Goal: Task Accomplishment & Management: Complete application form

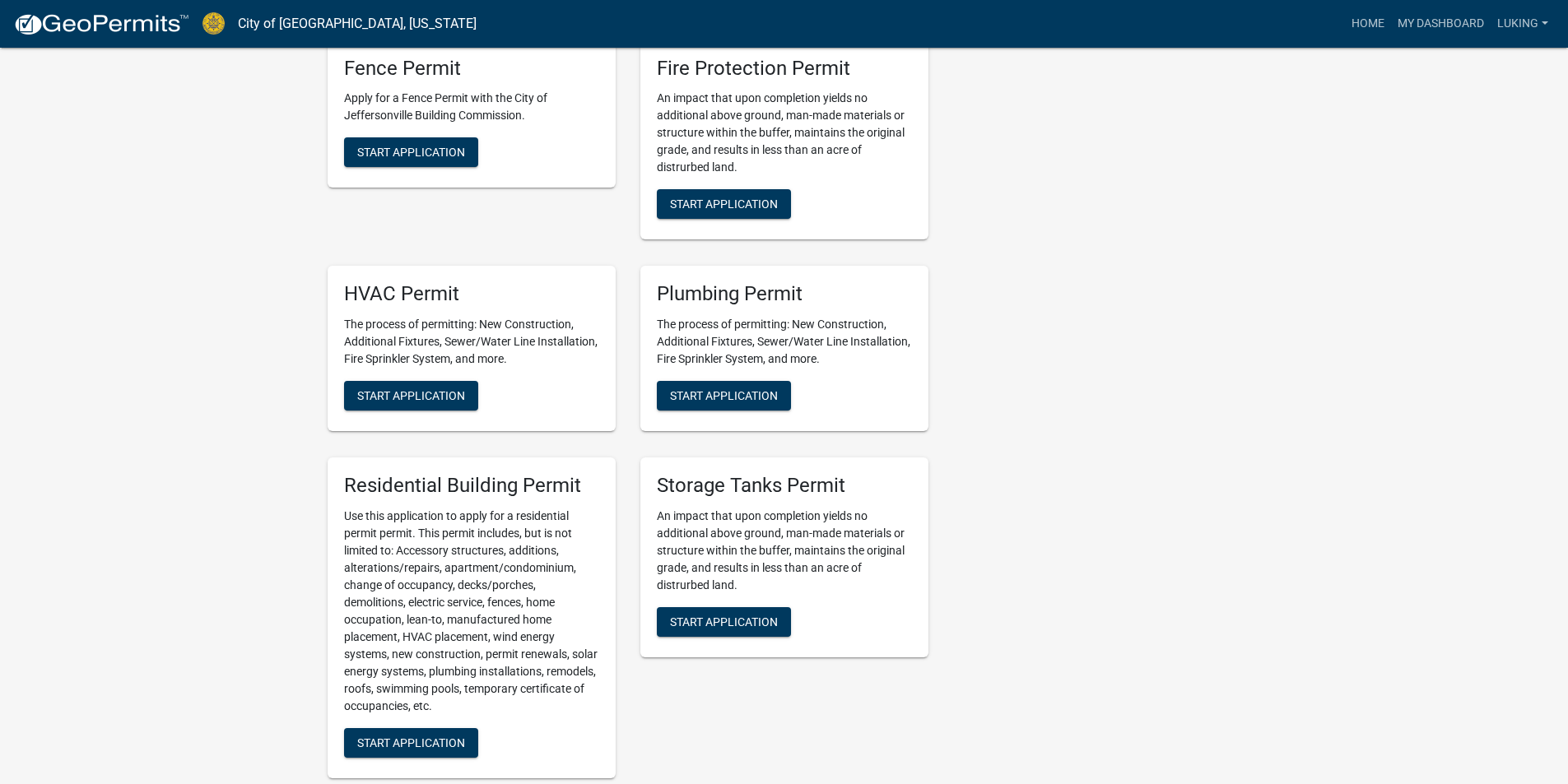
scroll to position [988, 0]
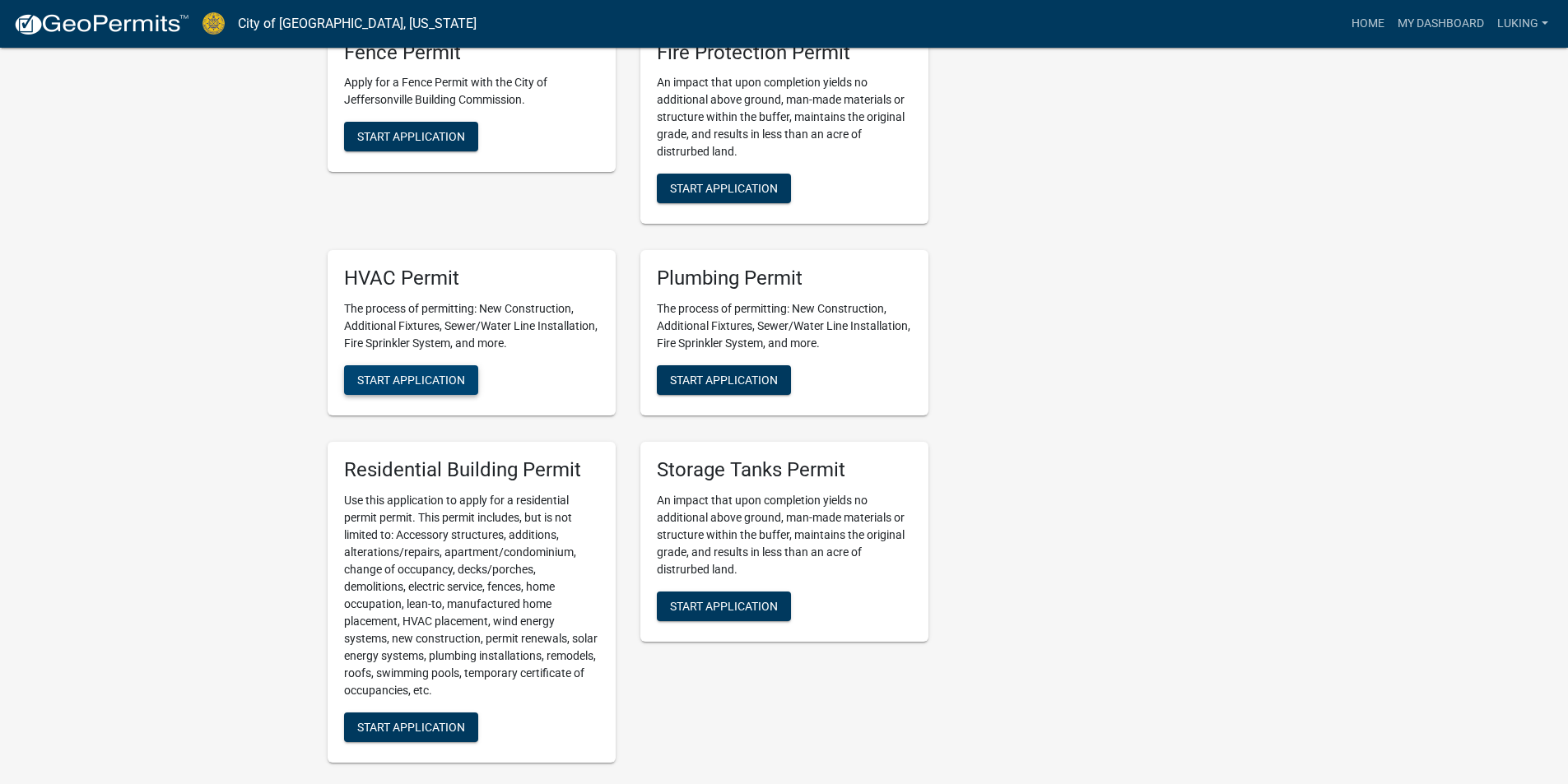
click at [412, 385] on span "Start Application" at bounding box center [411, 380] width 108 height 14
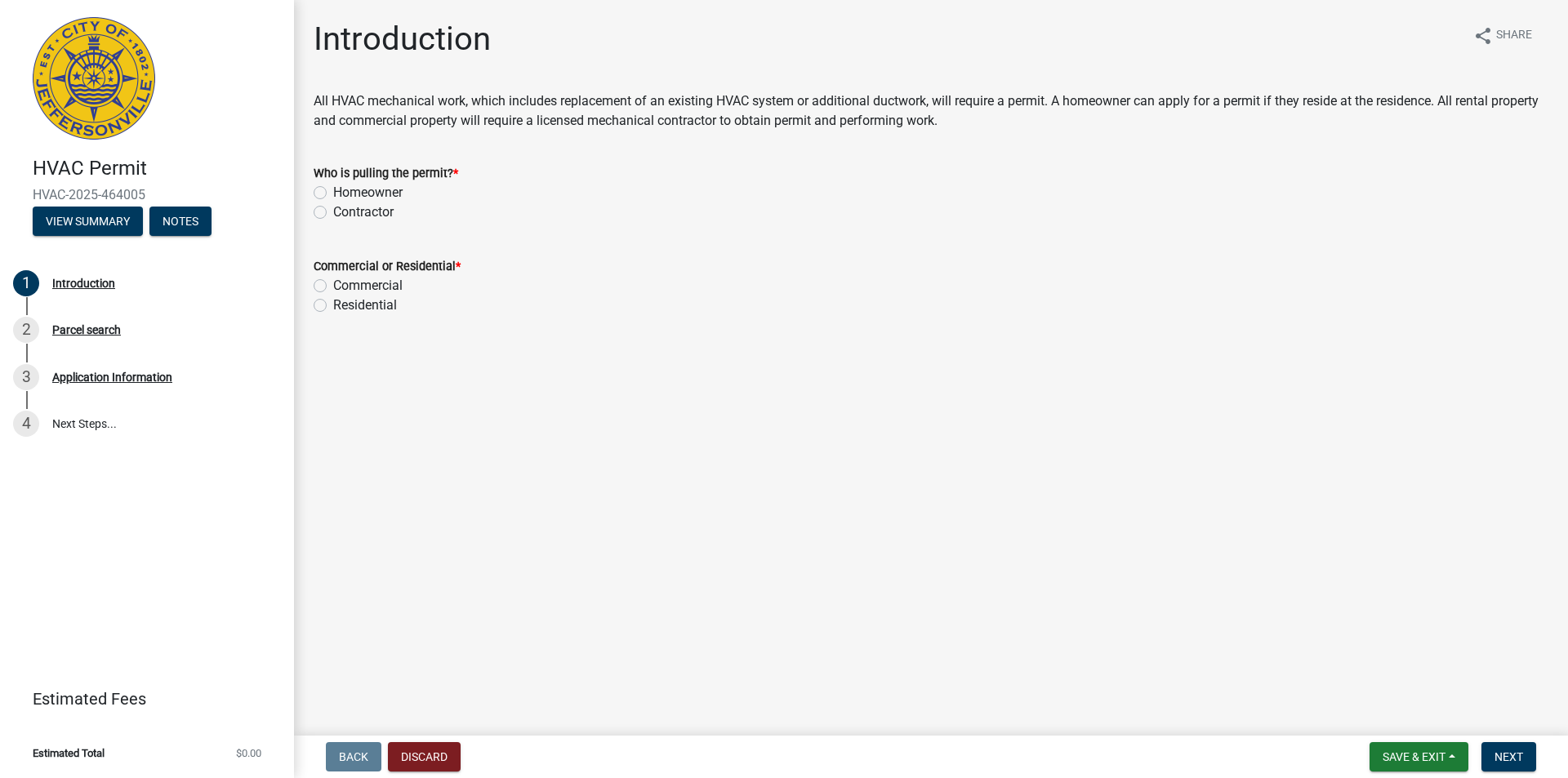
click at [333, 206] on label "Contractor" at bounding box center [363, 212] width 60 height 19
click at [333, 206] on input "Contractor" at bounding box center [338, 207] width 11 height 11
radio input "true"
click at [333, 301] on label "Residential" at bounding box center [365, 305] width 64 height 19
click at [333, 301] on input "Residential" at bounding box center [338, 300] width 11 height 11
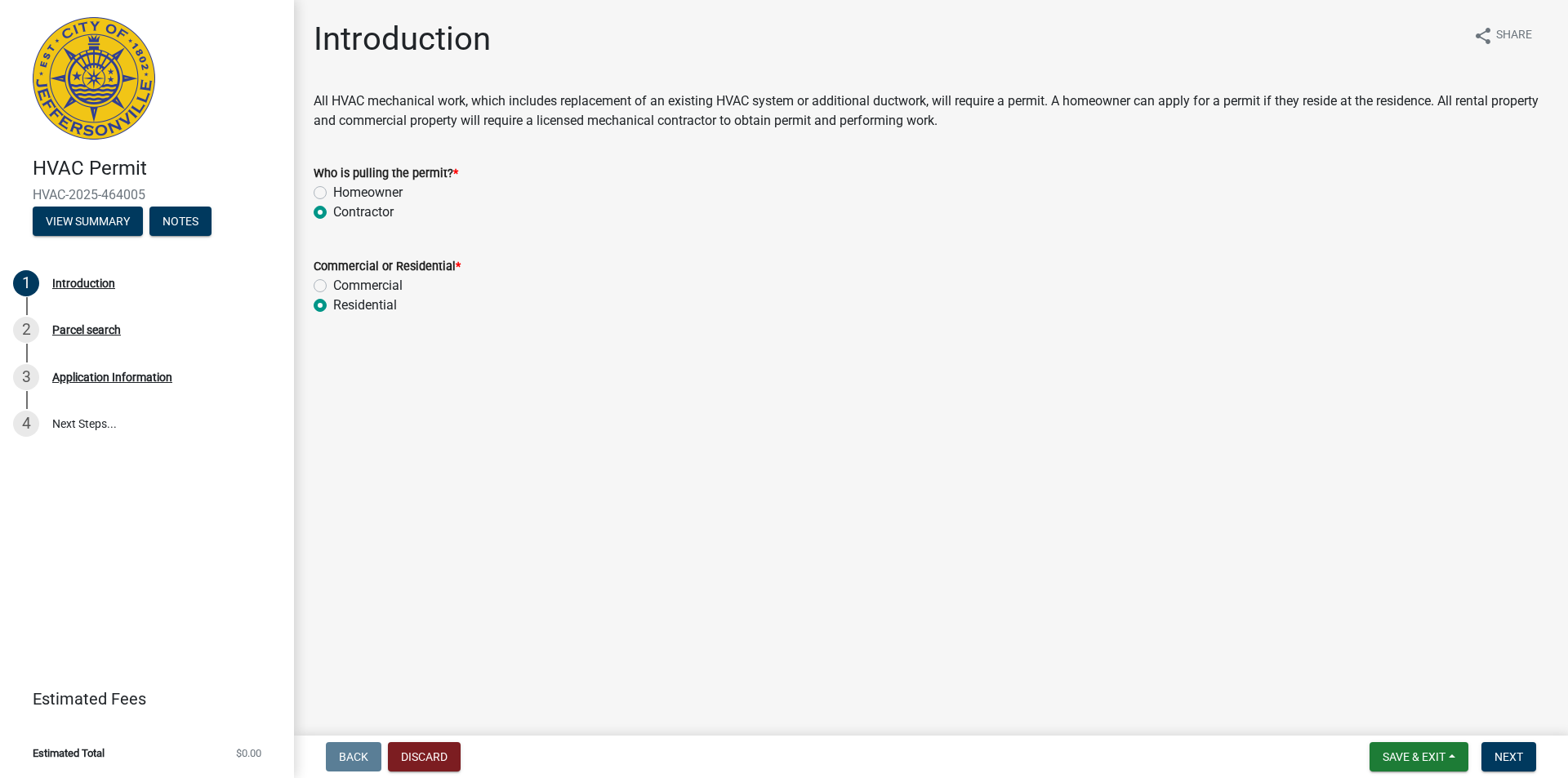
radio input "true"
click at [1520, 750] on span "Next" at bounding box center [1509, 757] width 29 height 14
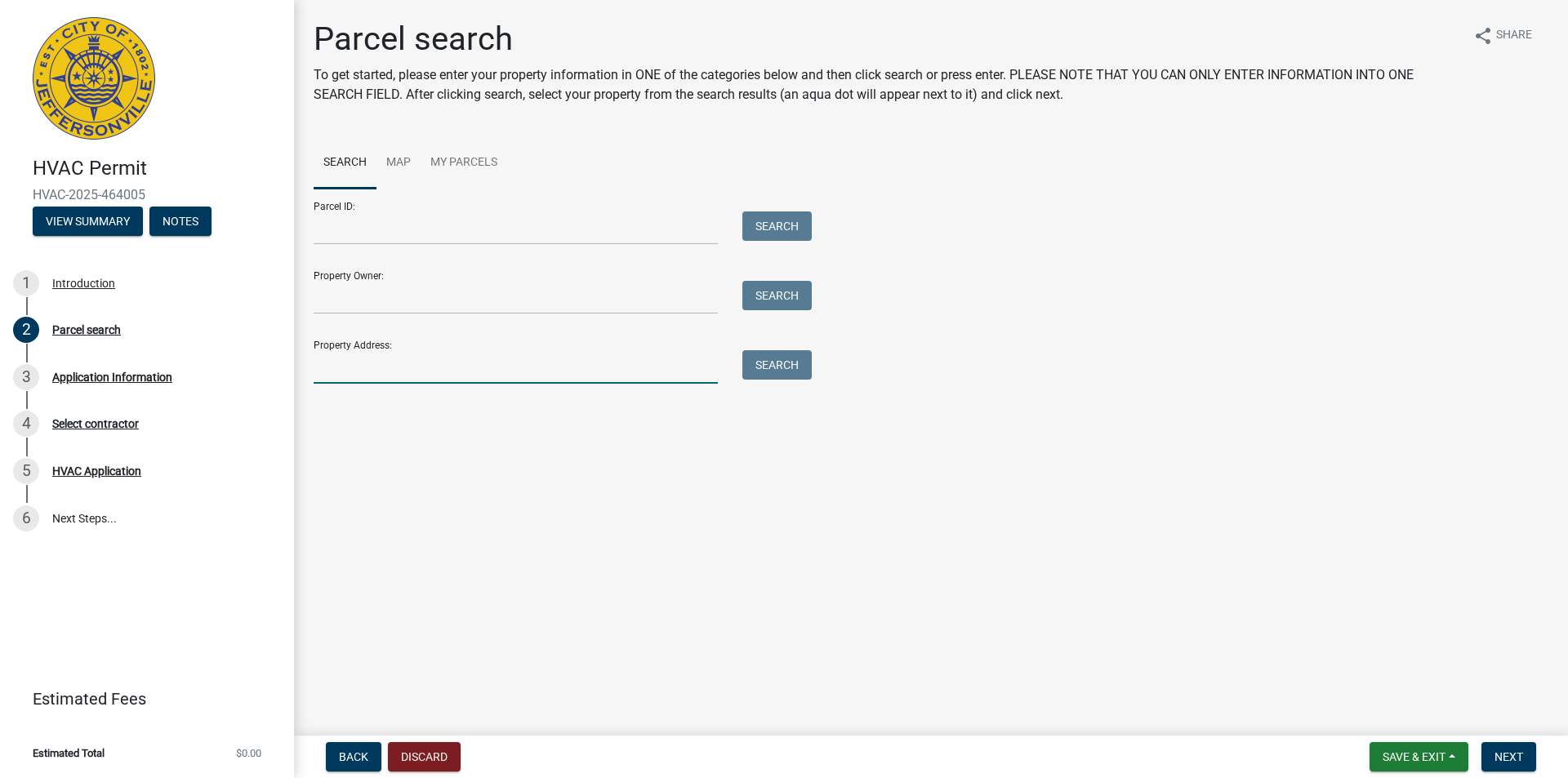
click at [319, 365] on input "Property Address:" at bounding box center [516, 367] width 405 height 34
type input "[STREET_ADDRESS]"
click at [778, 369] on button "Search" at bounding box center [777, 365] width 70 height 29
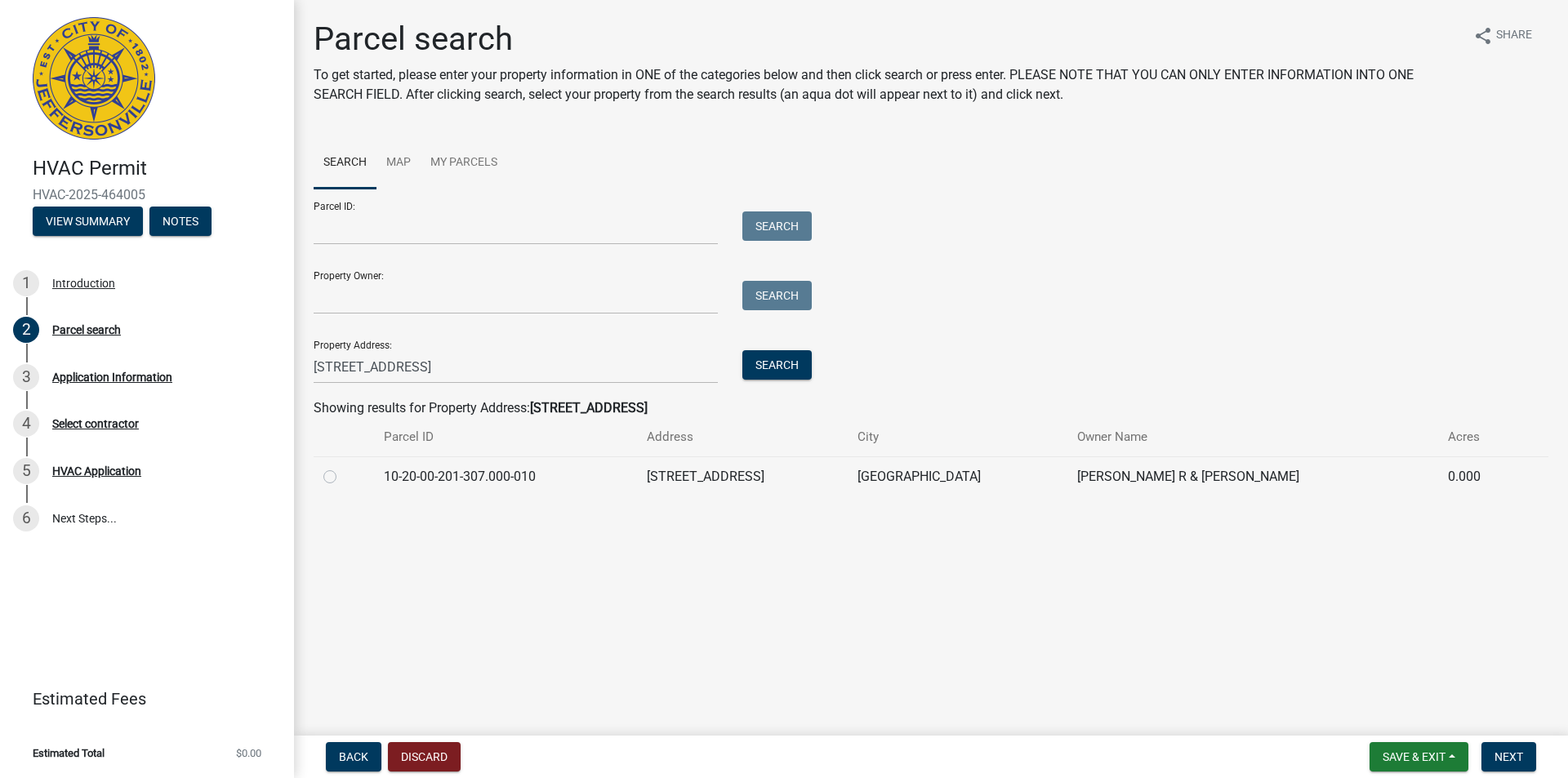
click at [343, 467] on label at bounding box center [343, 467] width 0 height 0
click at [343, 470] on input "radio" at bounding box center [347, 472] width 11 height 11
radio input "true"
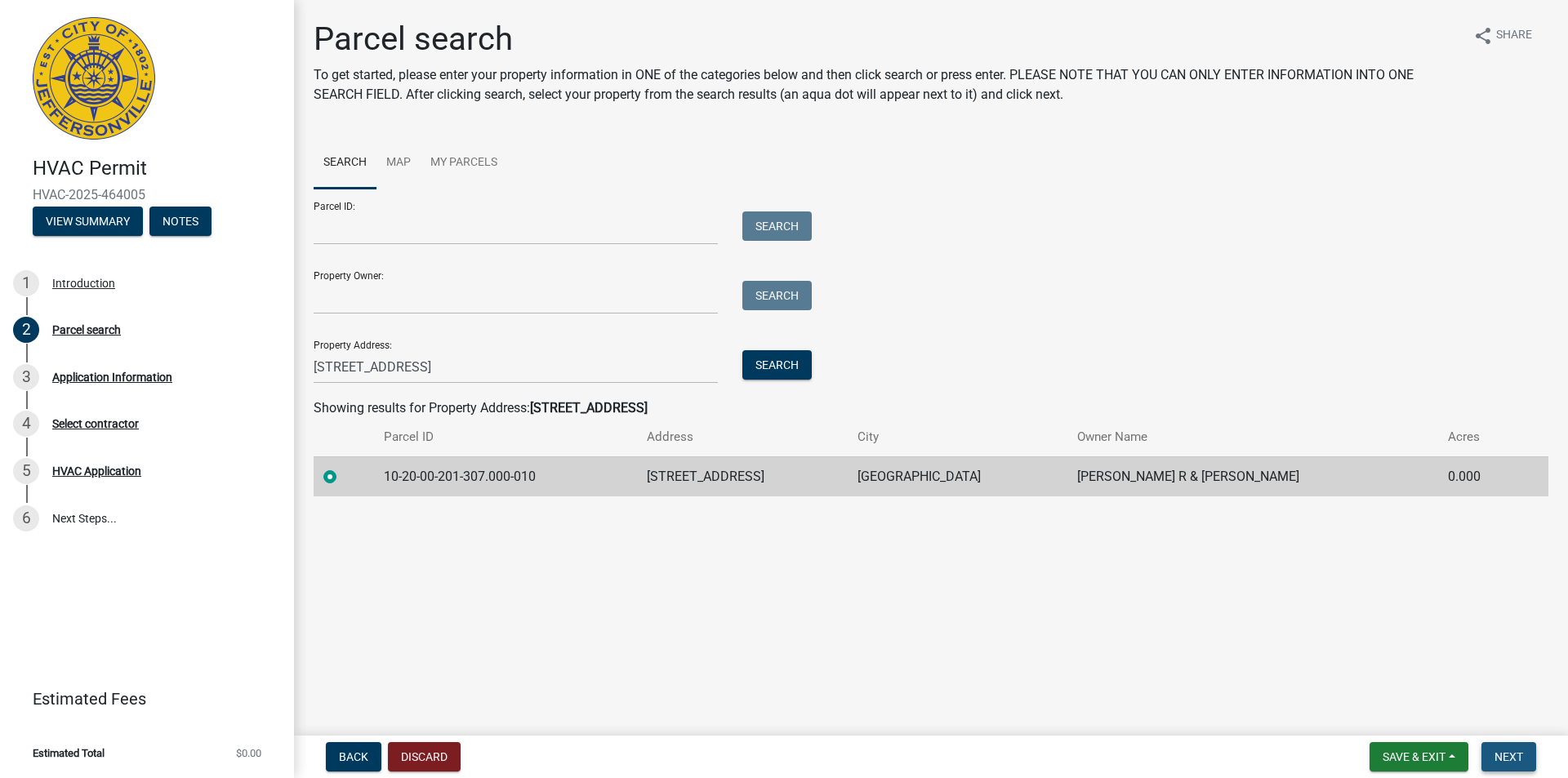
click at [1512, 765] on button "Next" at bounding box center [1509, 757] width 55 height 29
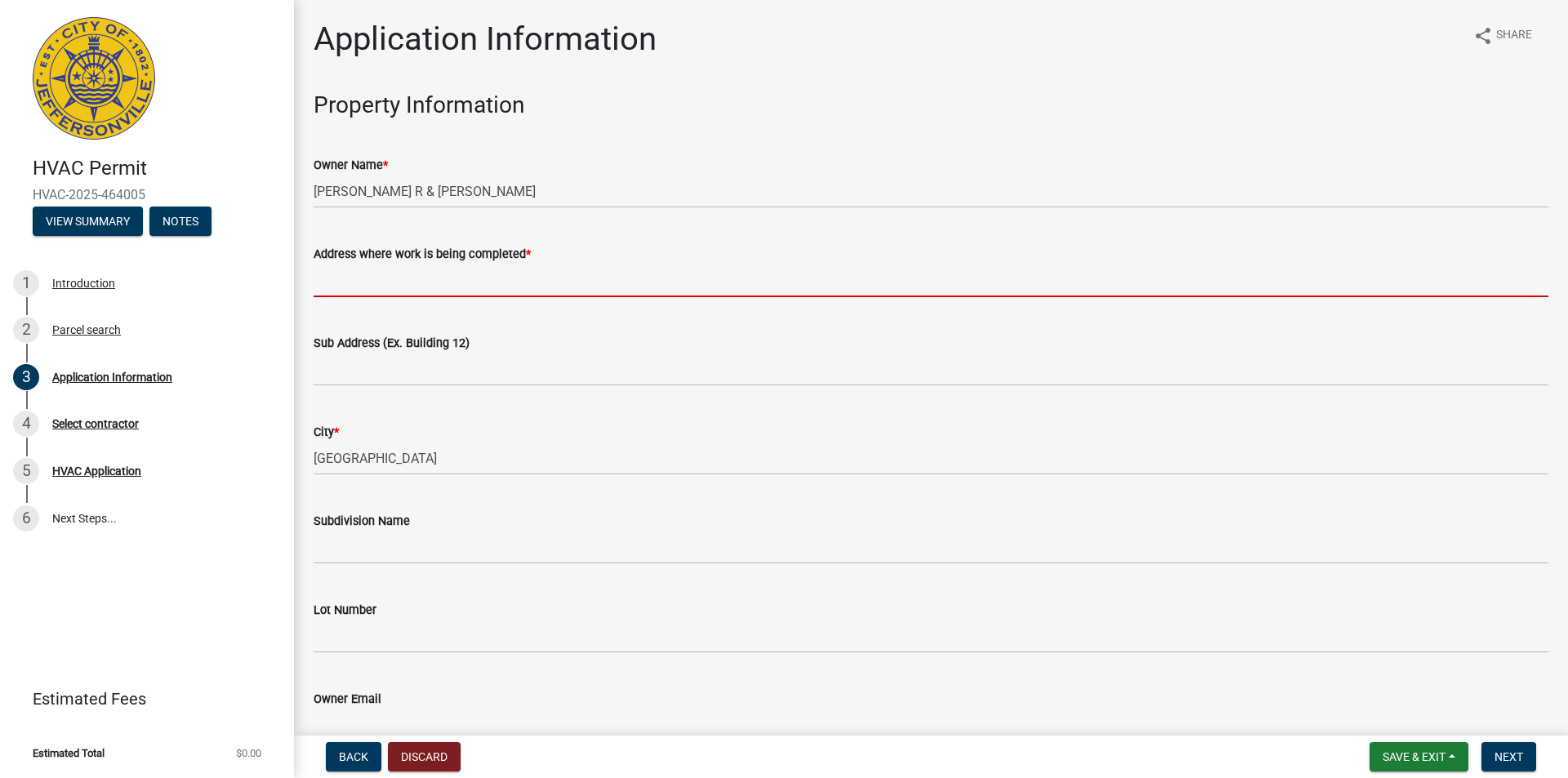
click at [319, 281] on input "Address where work is being completed *" at bounding box center [931, 281] width 1235 height 34
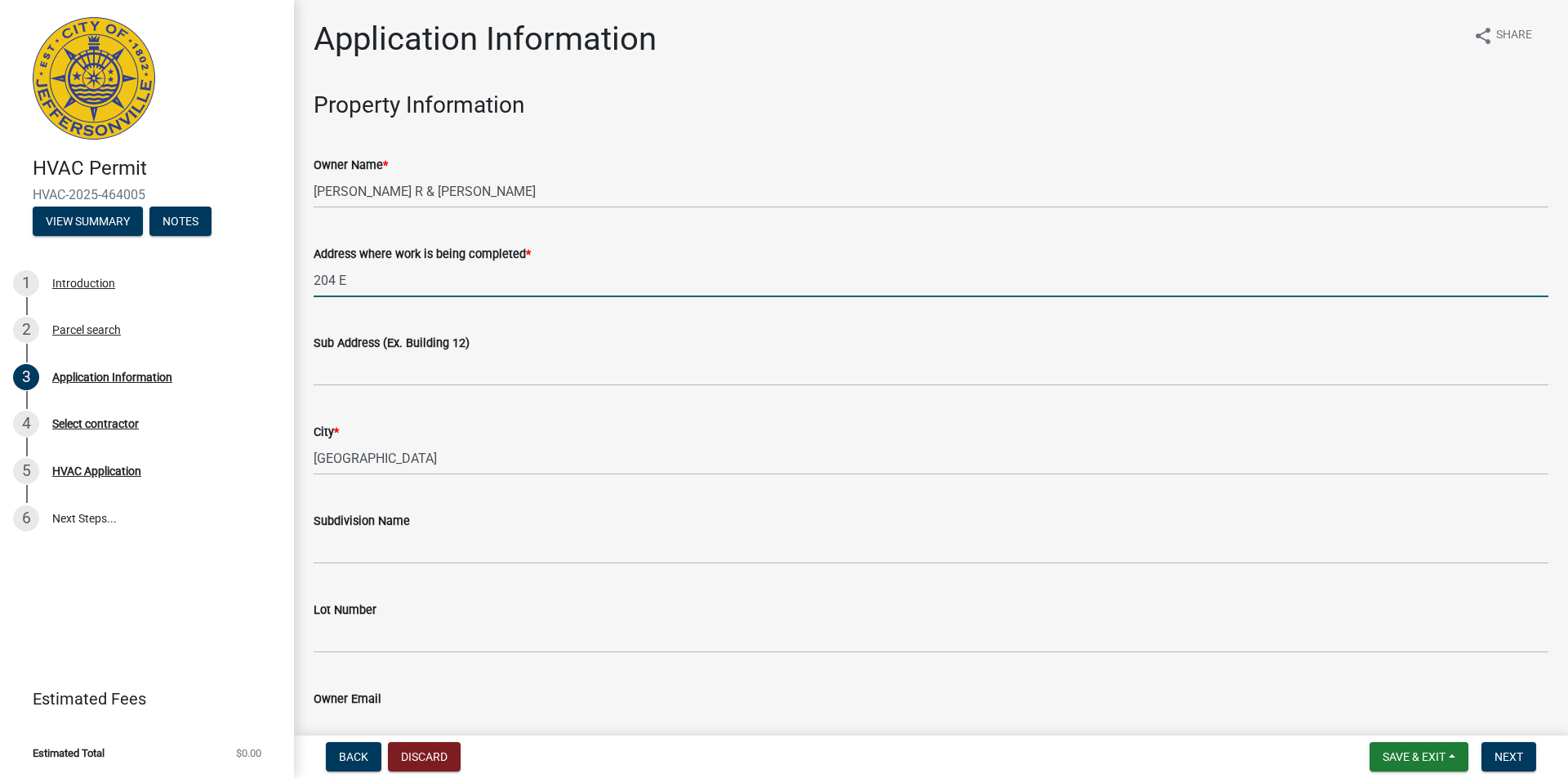
type input "[STREET_ADDRESS]"
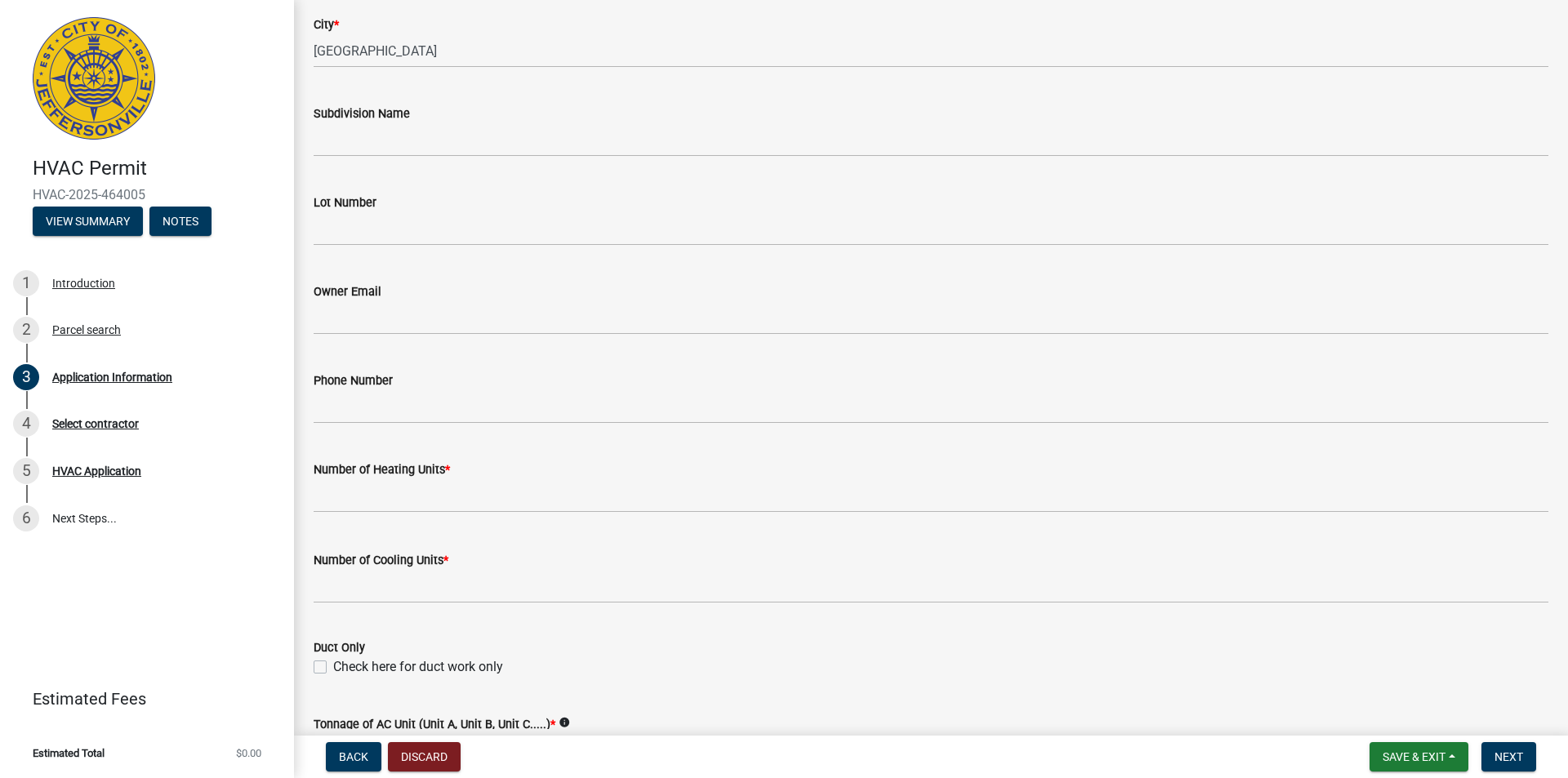
scroll to position [408, 0]
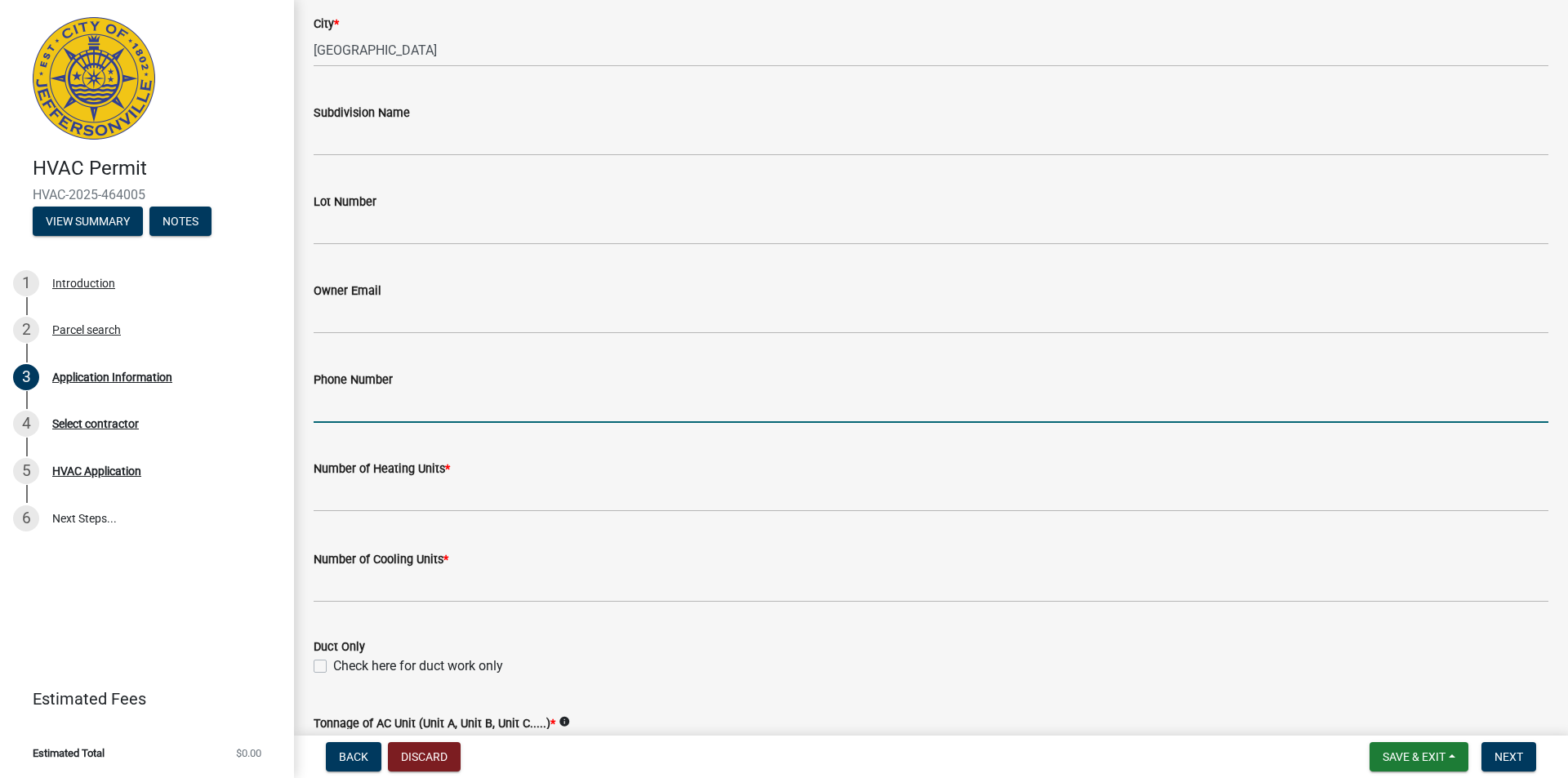
click at [321, 406] on input "Phone Number" at bounding box center [931, 405] width 1235 height 34
type input "[PHONE_NUMBER]"
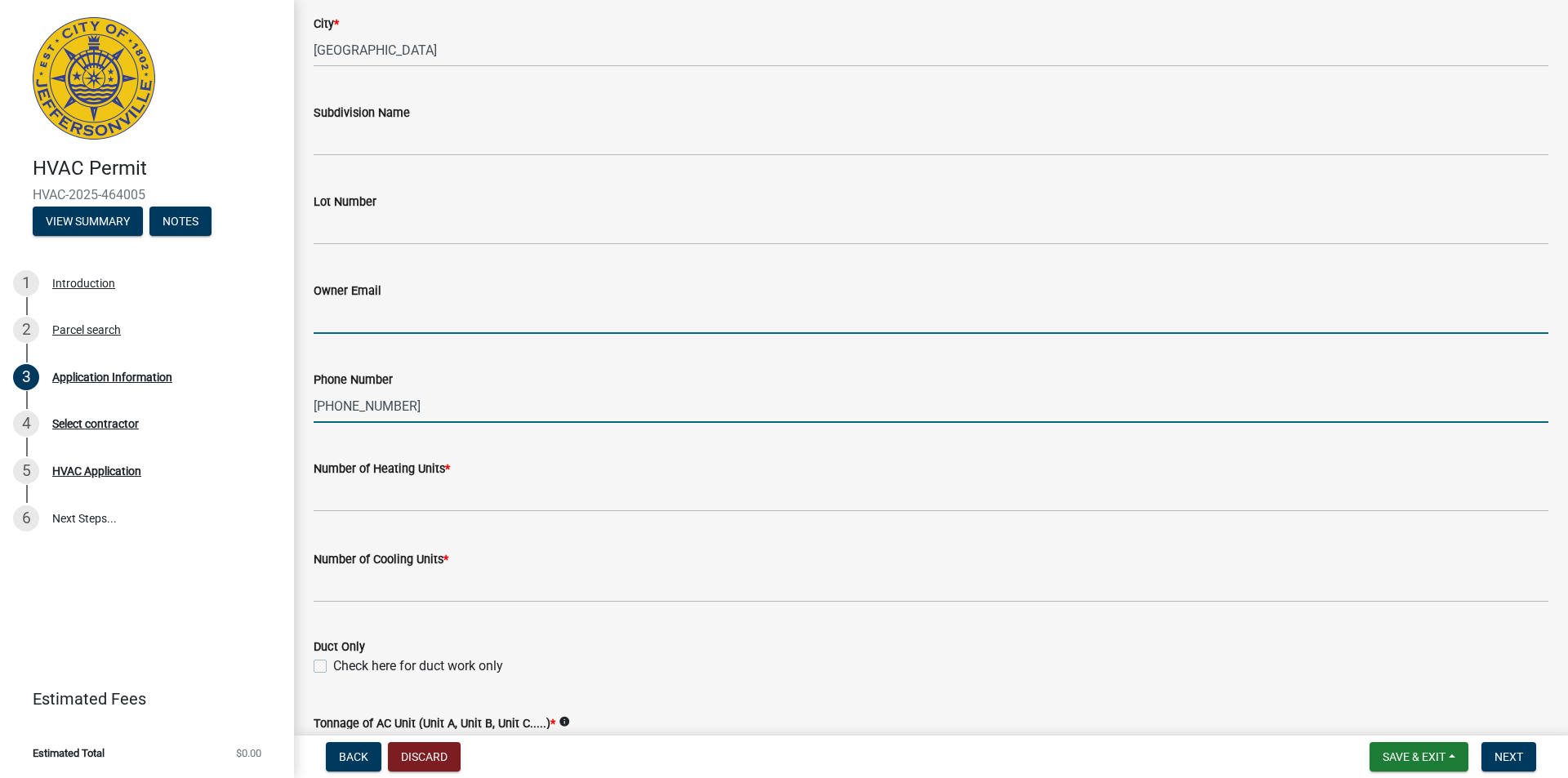
click at [366, 315] on input "Owner Email" at bounding box center [931, 317] width 1235 height 34
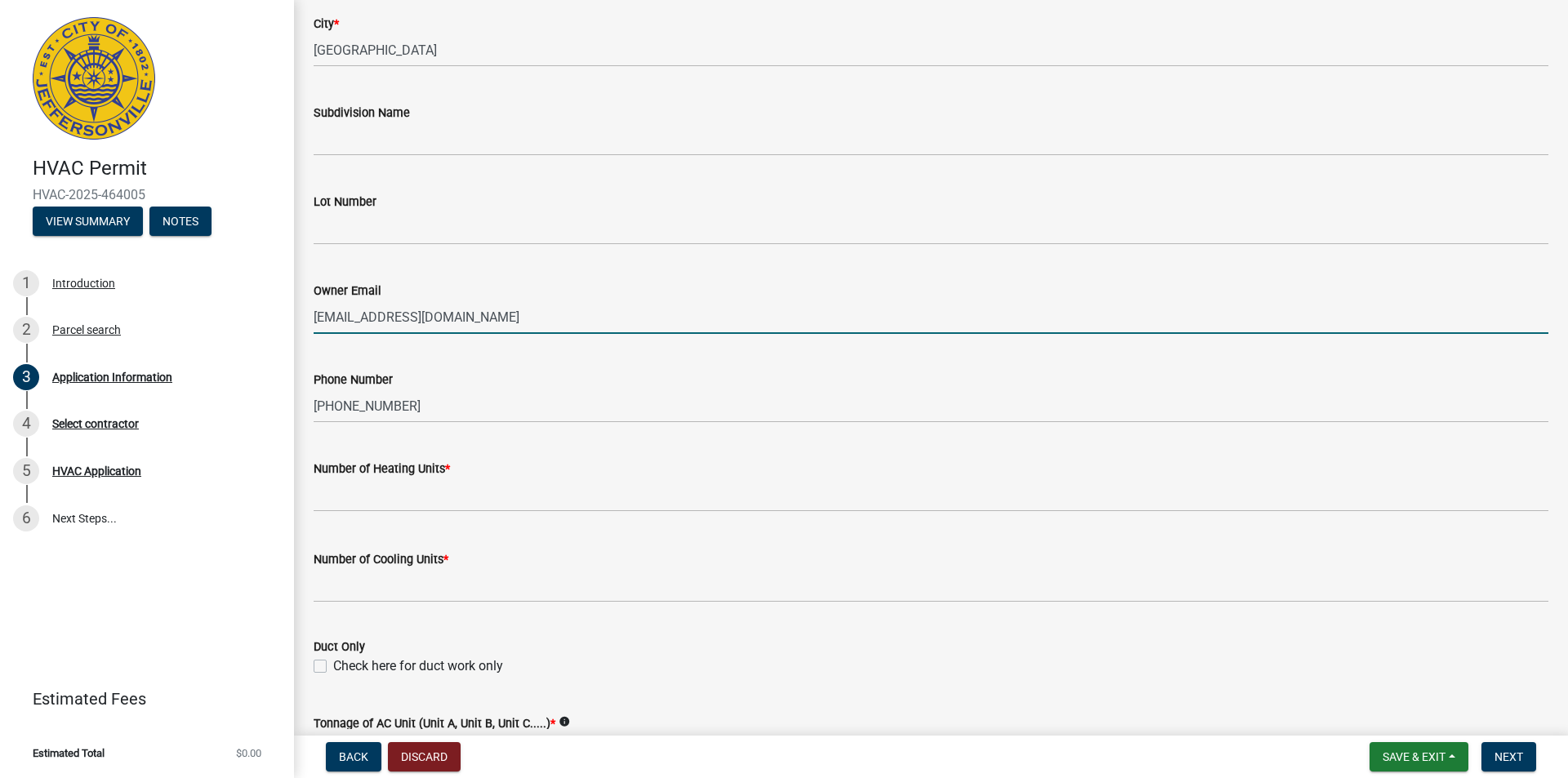
type input "[EMAIL_ADDRESS][DOMAIN_NAME]"
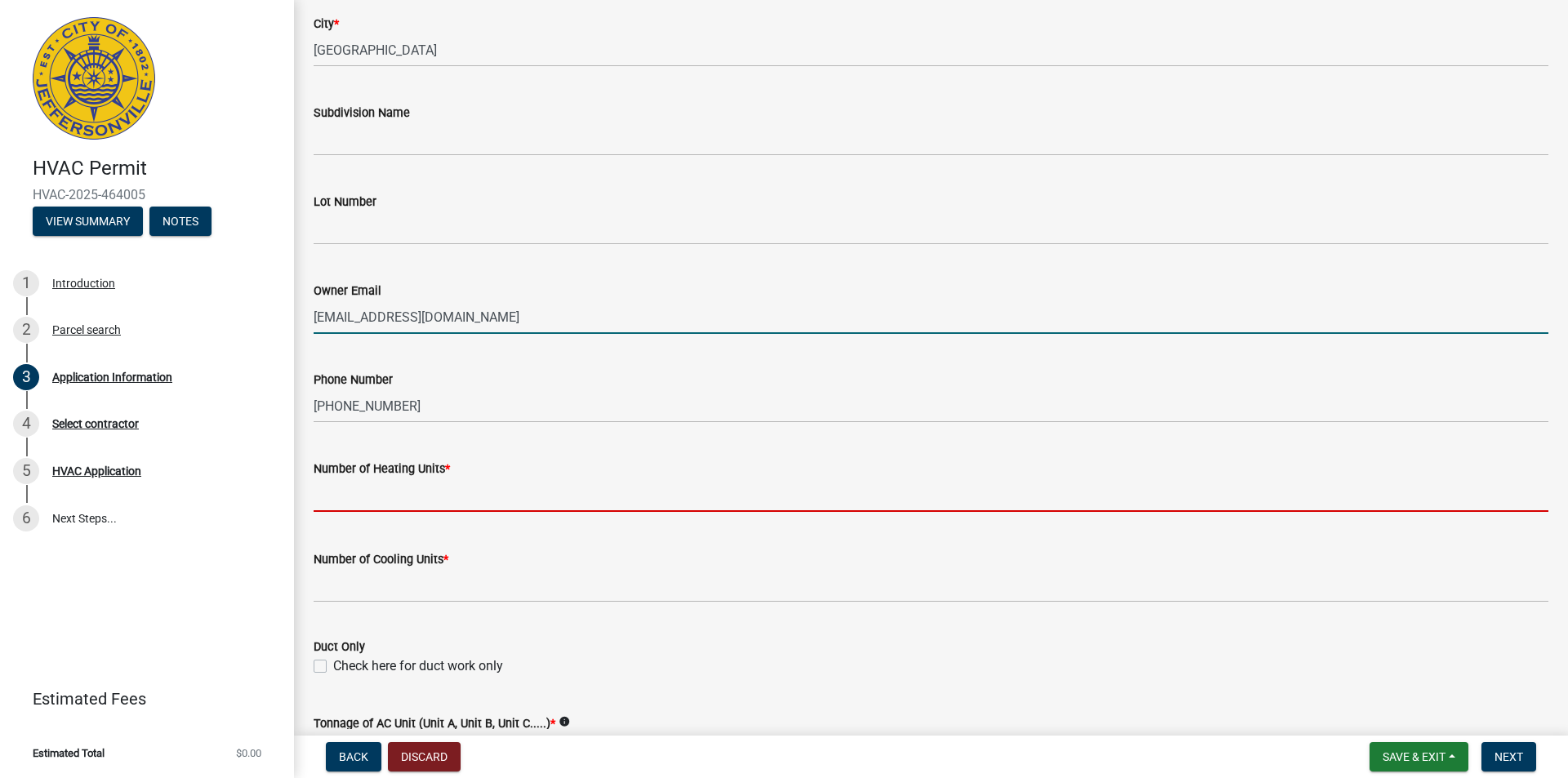
click at [351, 499] on input "text" at bounding box center [931, 494] width 1235 height 34
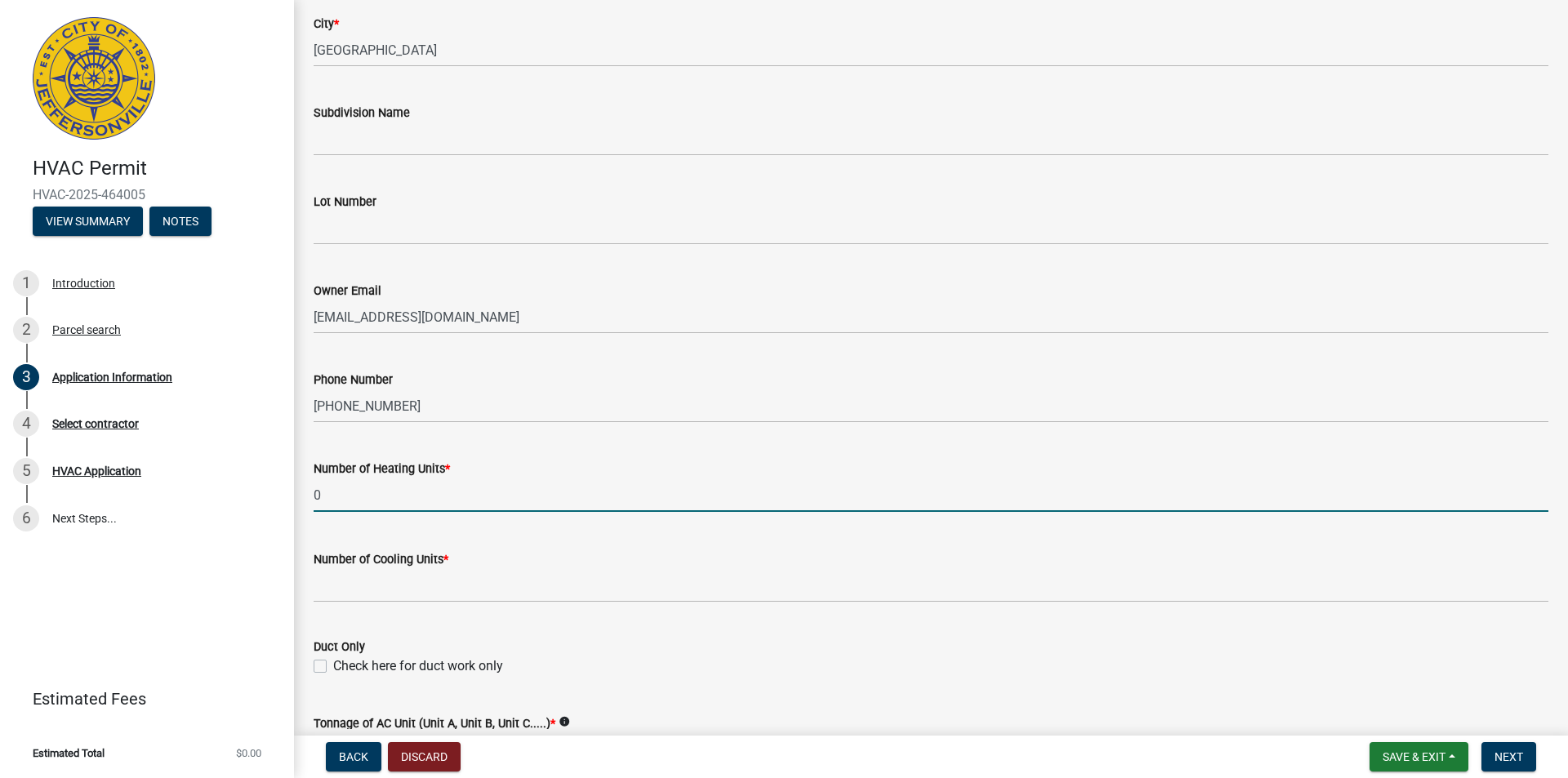
type input "0"
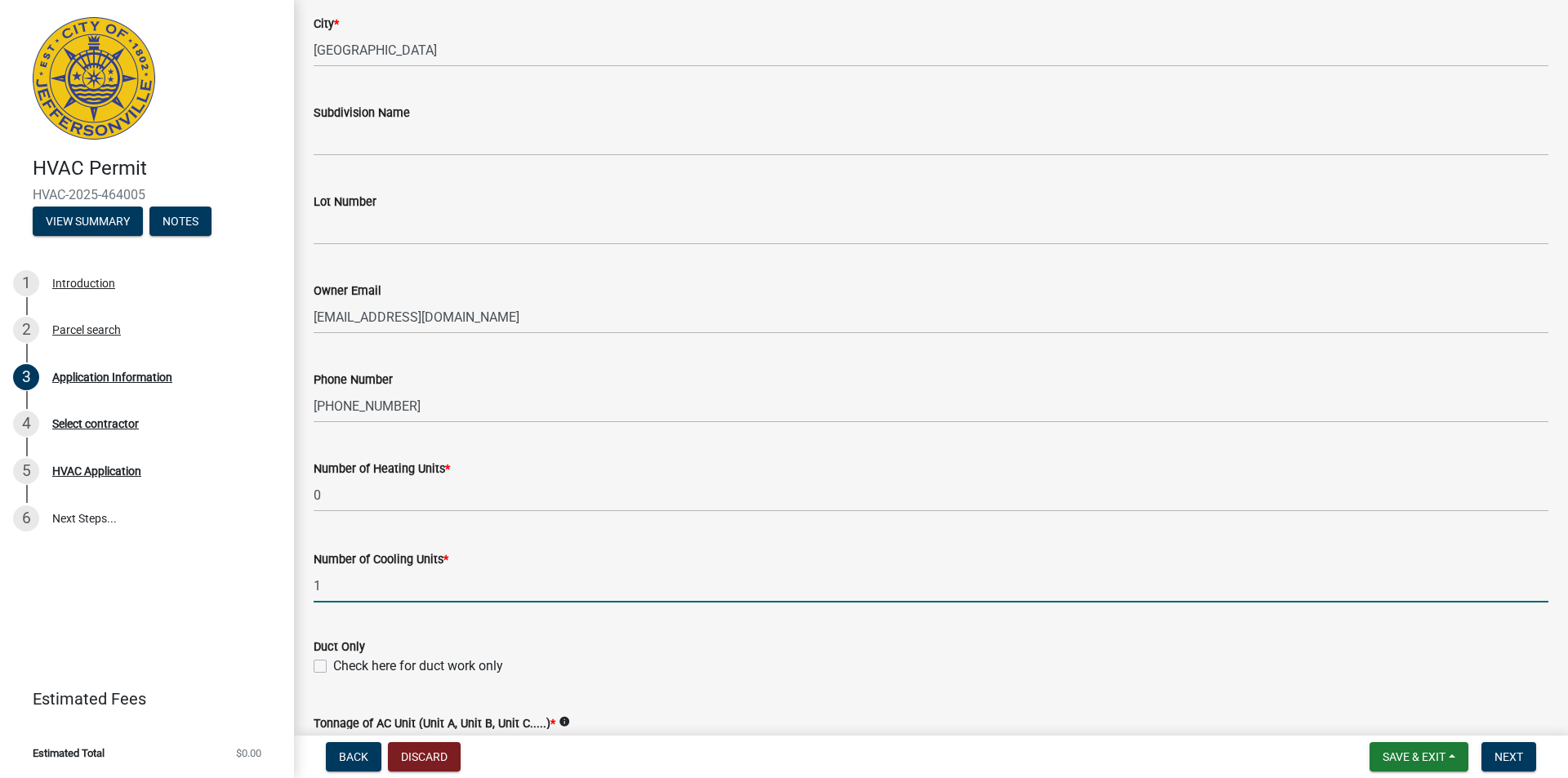
type input "1"
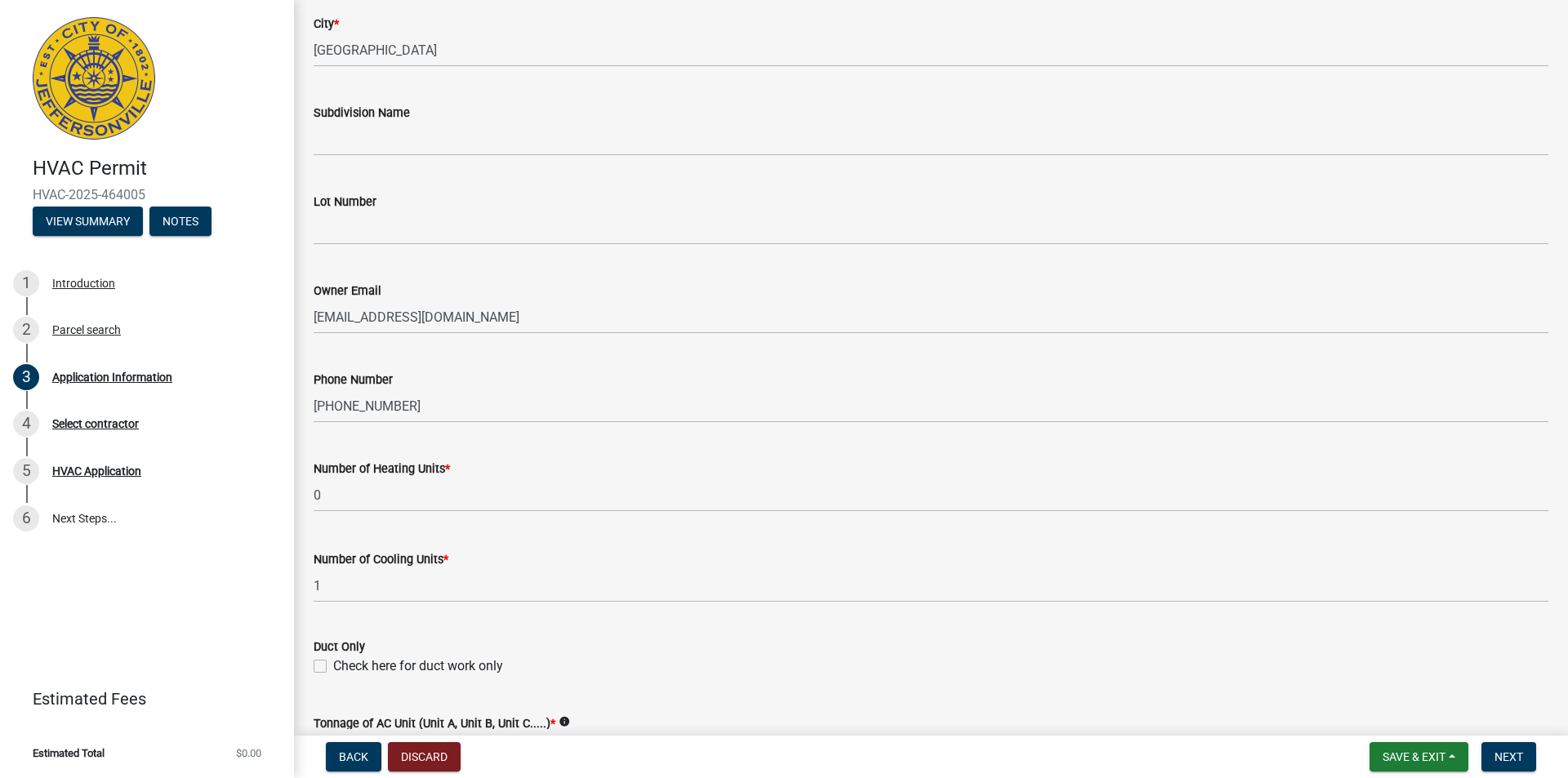
click at [619, 664] on div "Check here for duct work only" at bounding box center [931, 666] width 1235 height 19
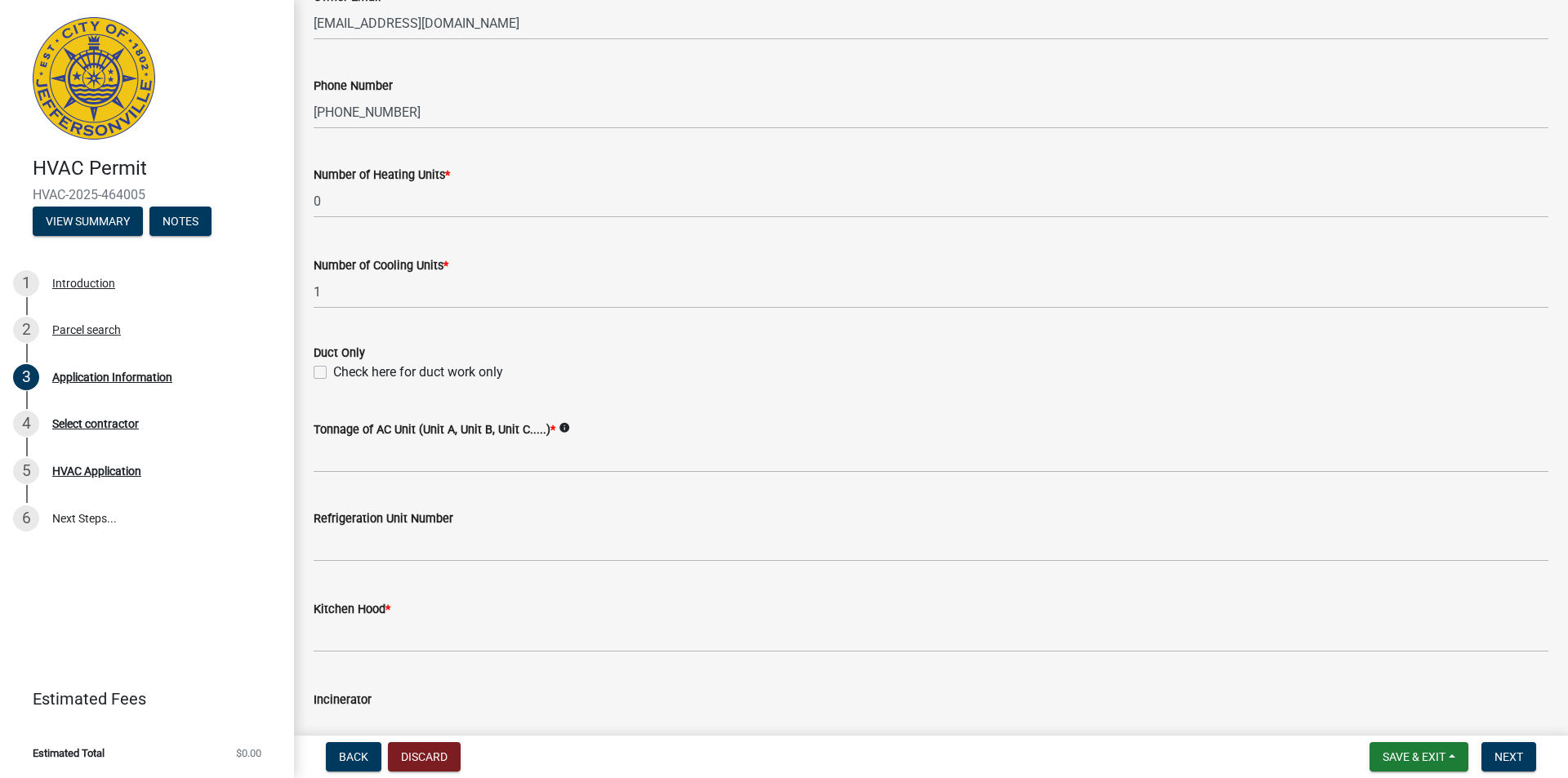
scroll to position [734, 0]
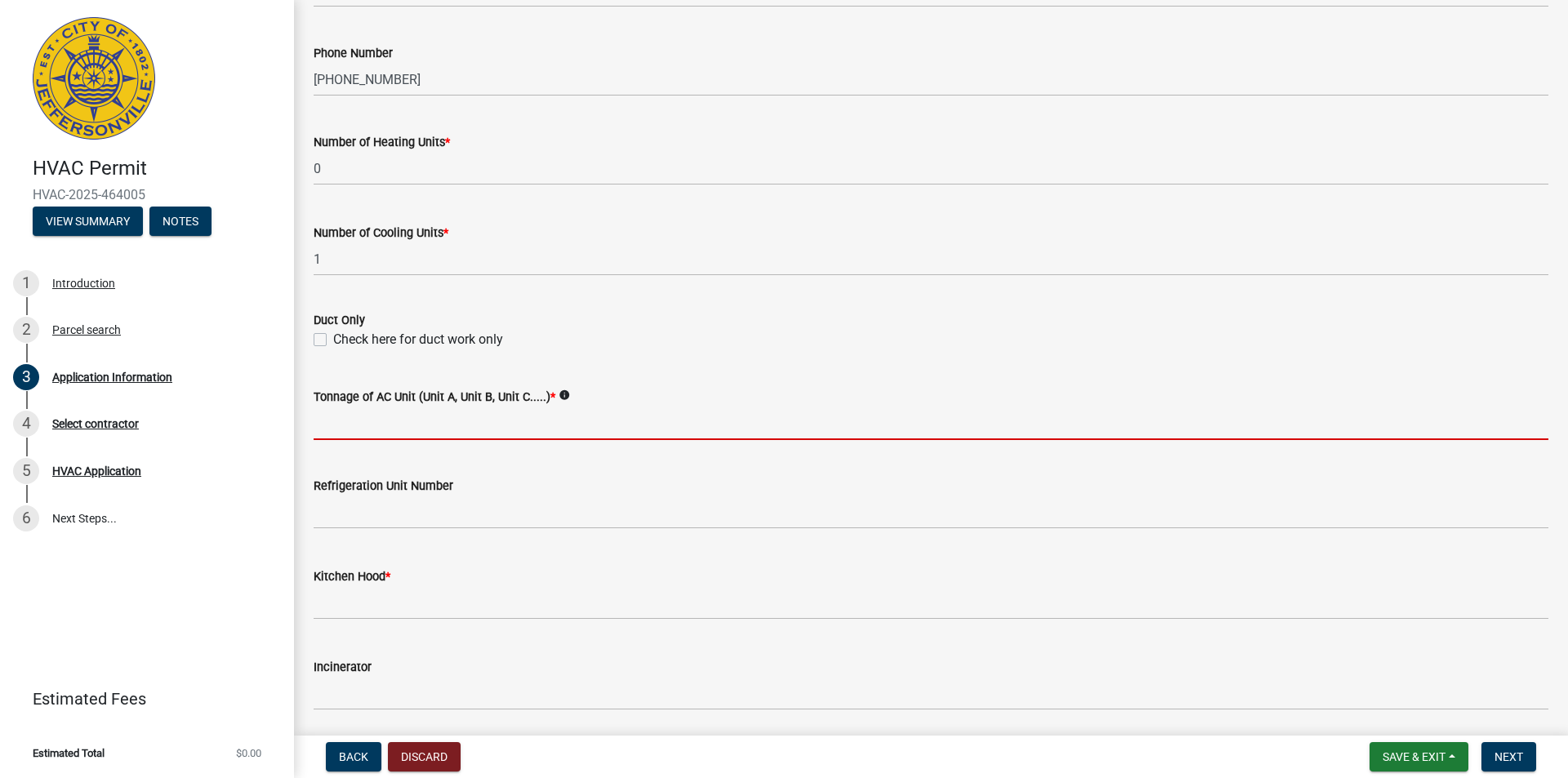
click at [340, 431] on input "Tonnage of AC Unit (Unit A, Unit B, Unit C.....) *" at bounding box center [931, 423] width 1235 height 34
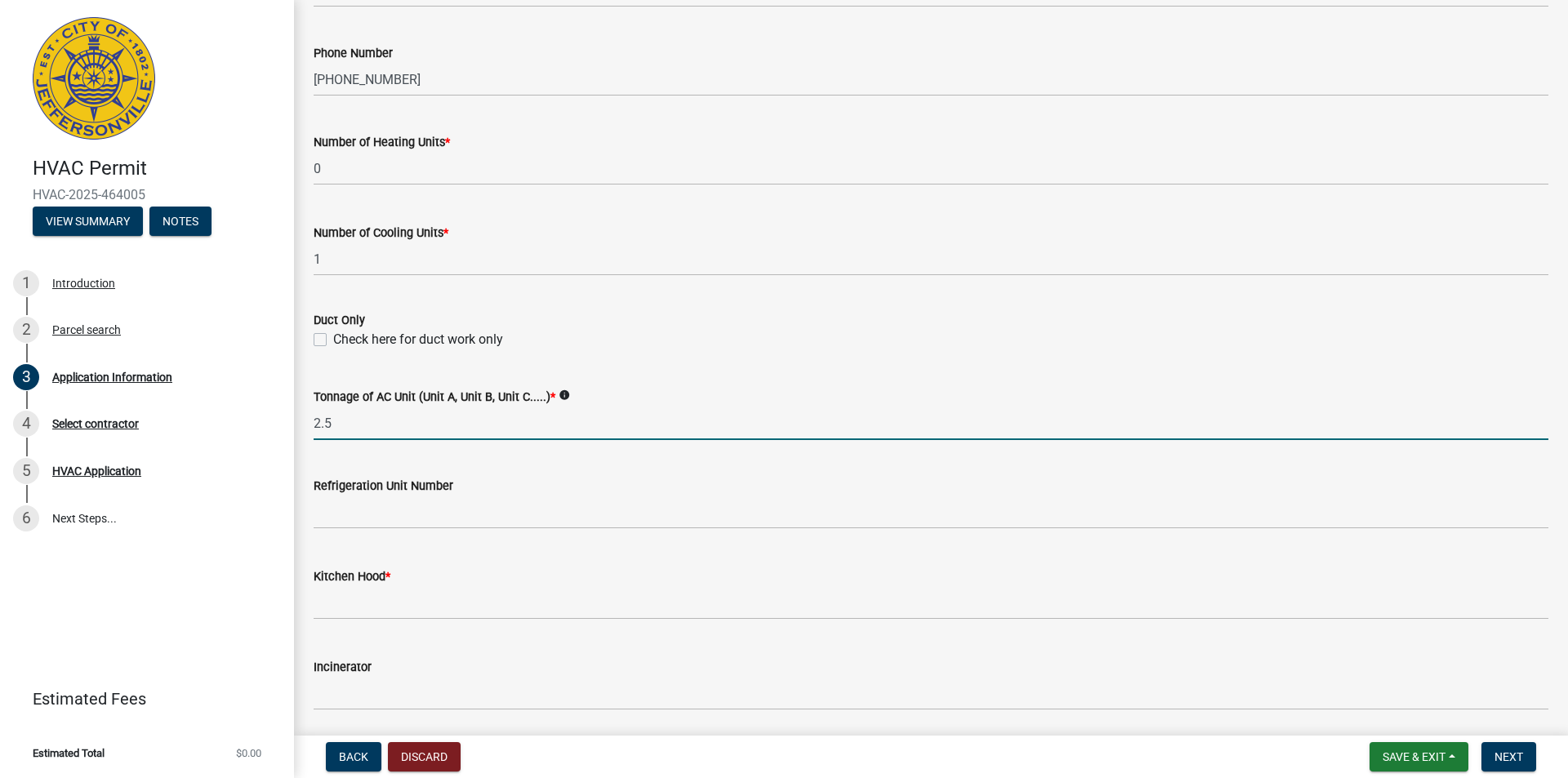
type input "2.5"
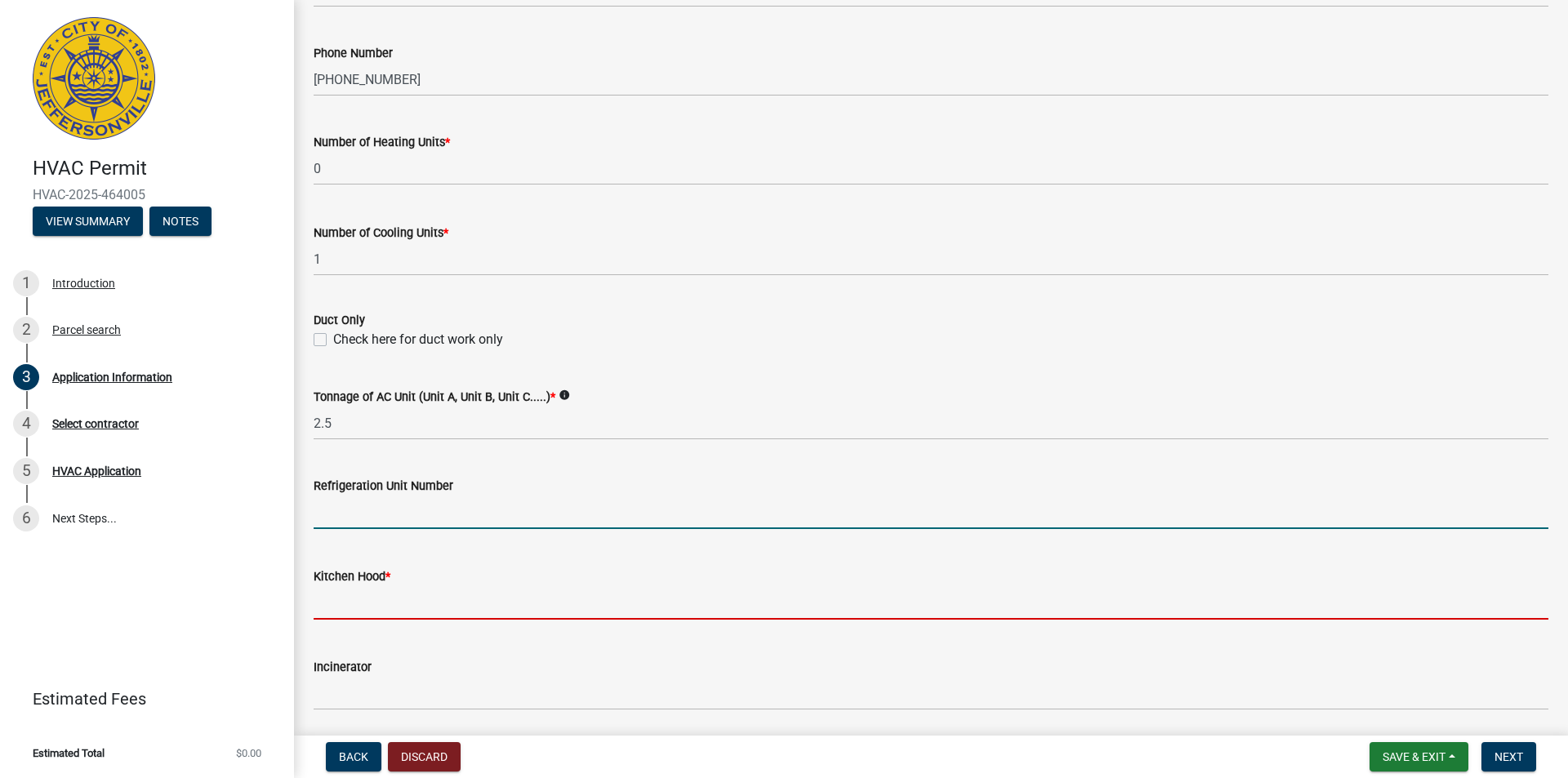
click at [323, 602] on input "text" at bounding box center [931, 603] width 1235 height 34
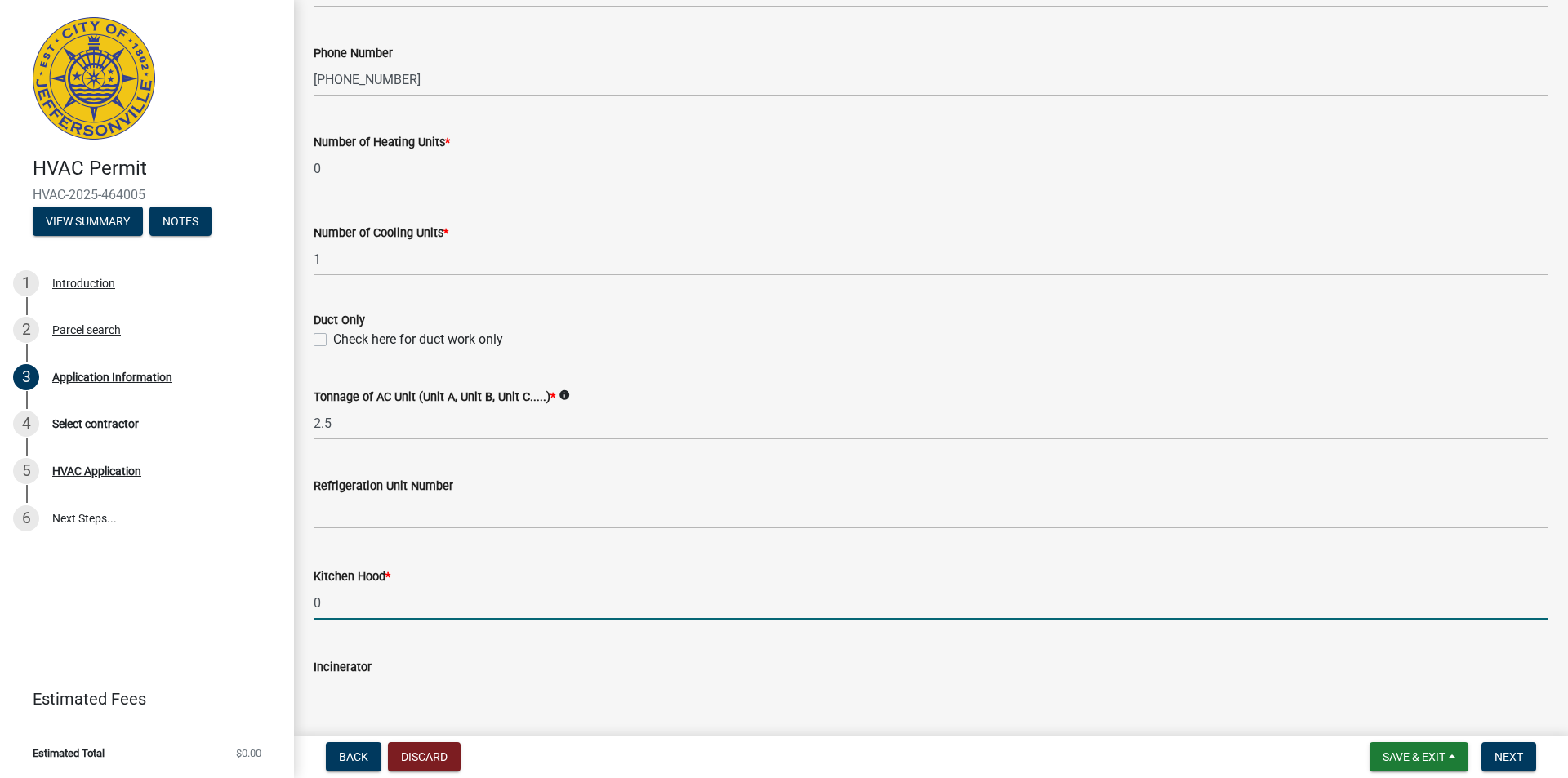
type input "0"
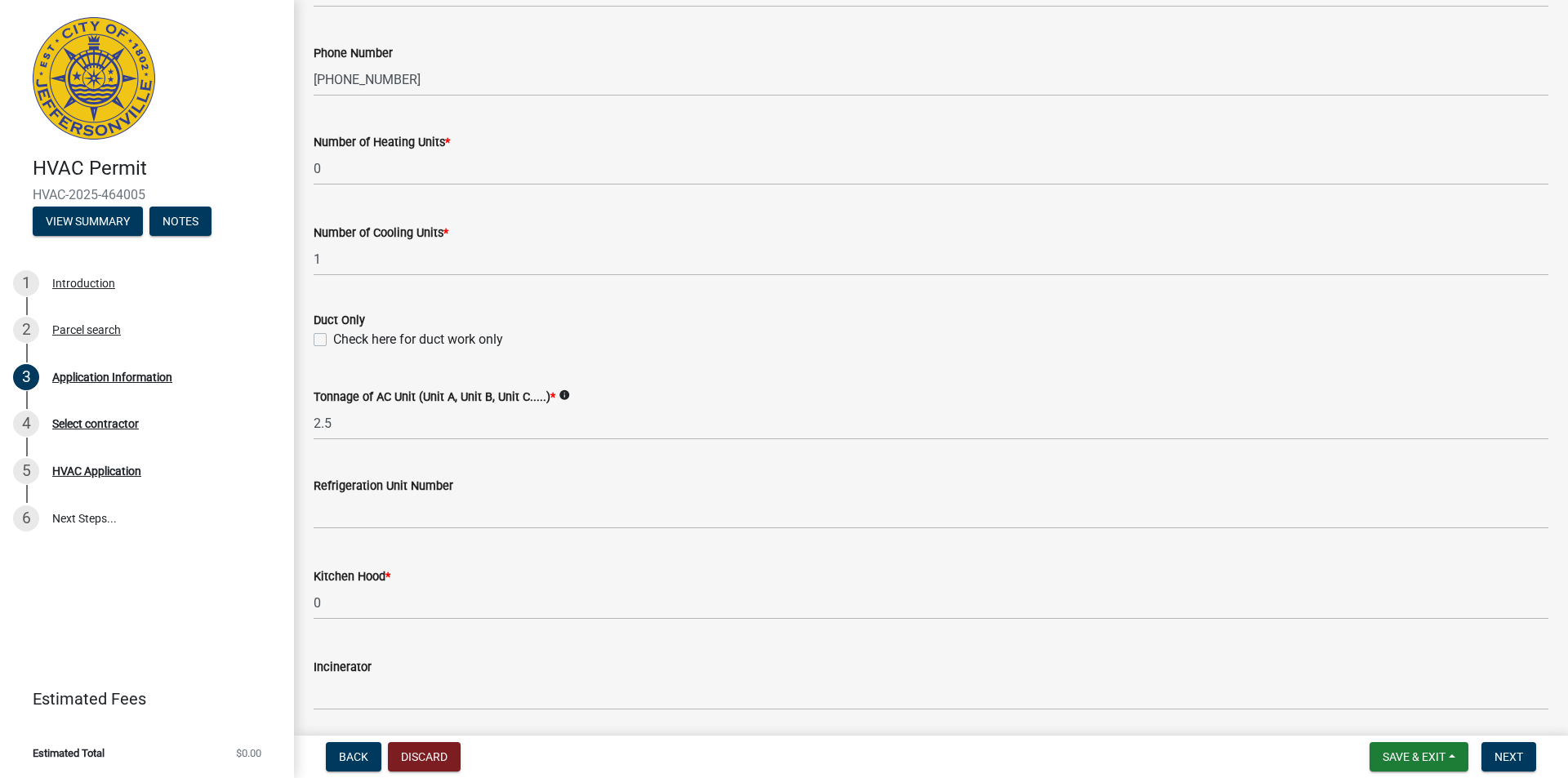
click at [583, 562] on div "Kitchen Hood * 0" at bounding box center [931, 582] width 1235 height 75
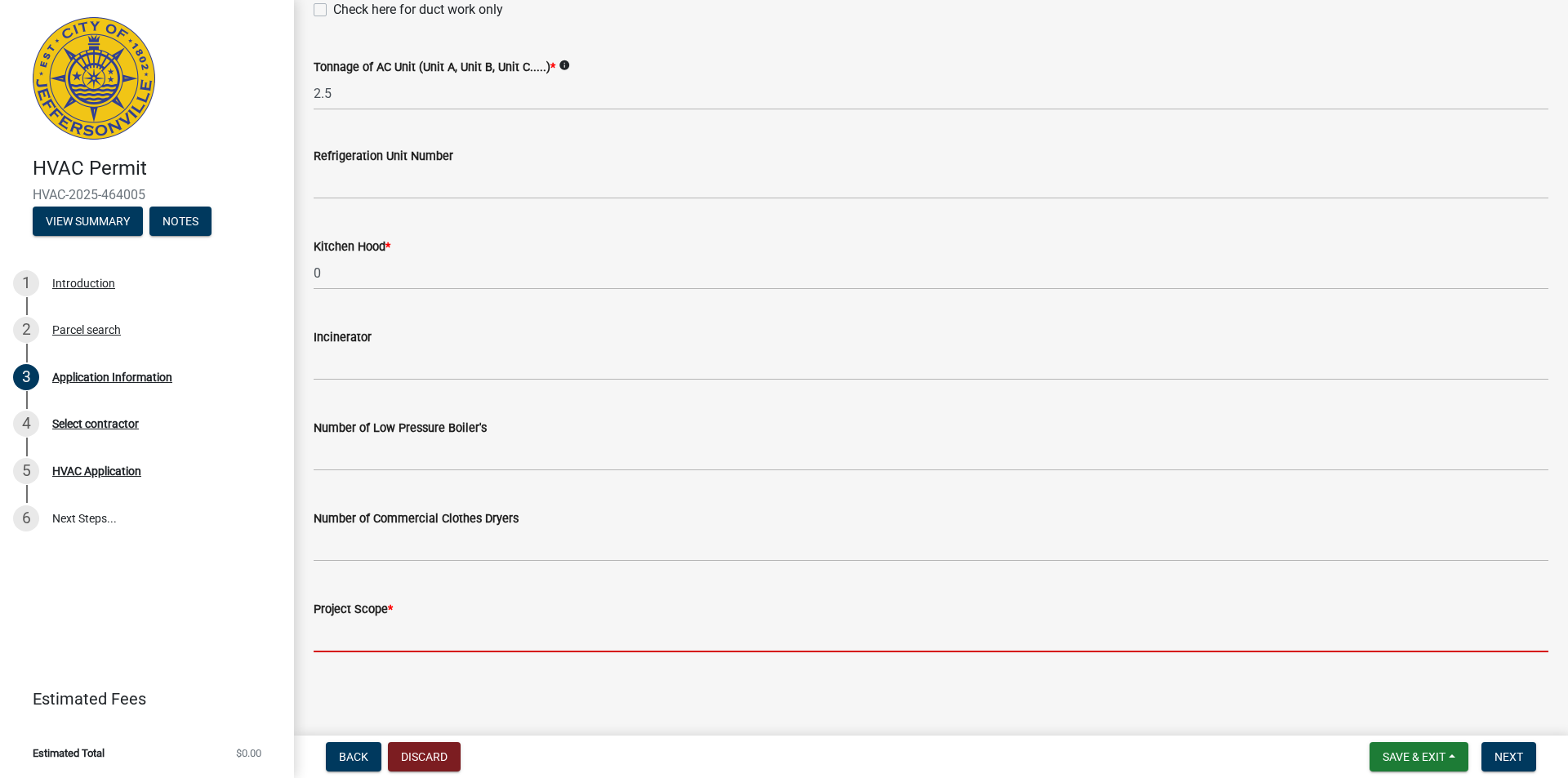
click at [337, 643] on input "Project Scope *" at bounding box center [931, 636] width 1235 height 34
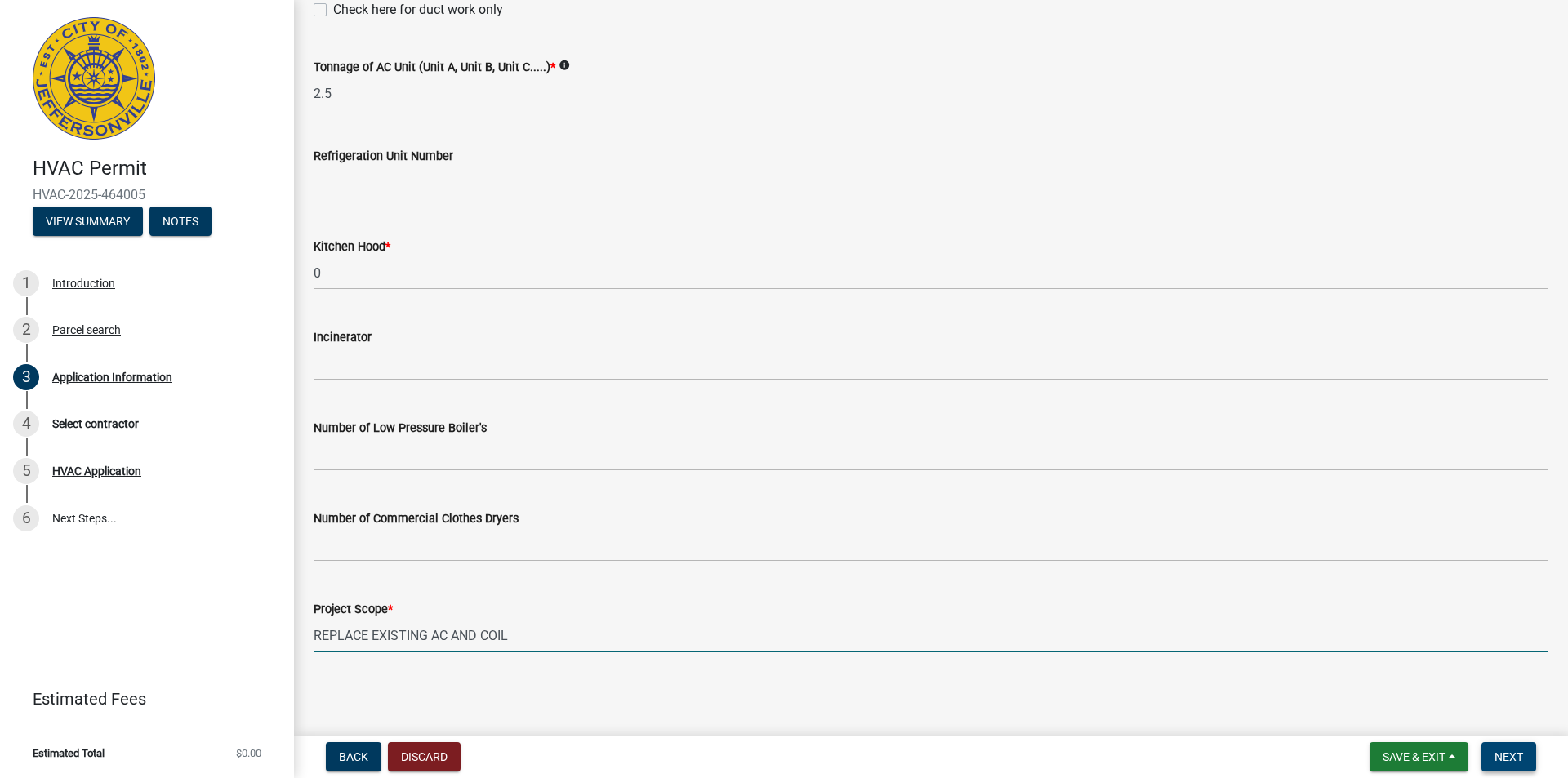
type input "REPLACE EXISTING AC AND COIL"
click at [1502, 753] on span "Next" at bounding box center [1509, 757] width 29 height 14
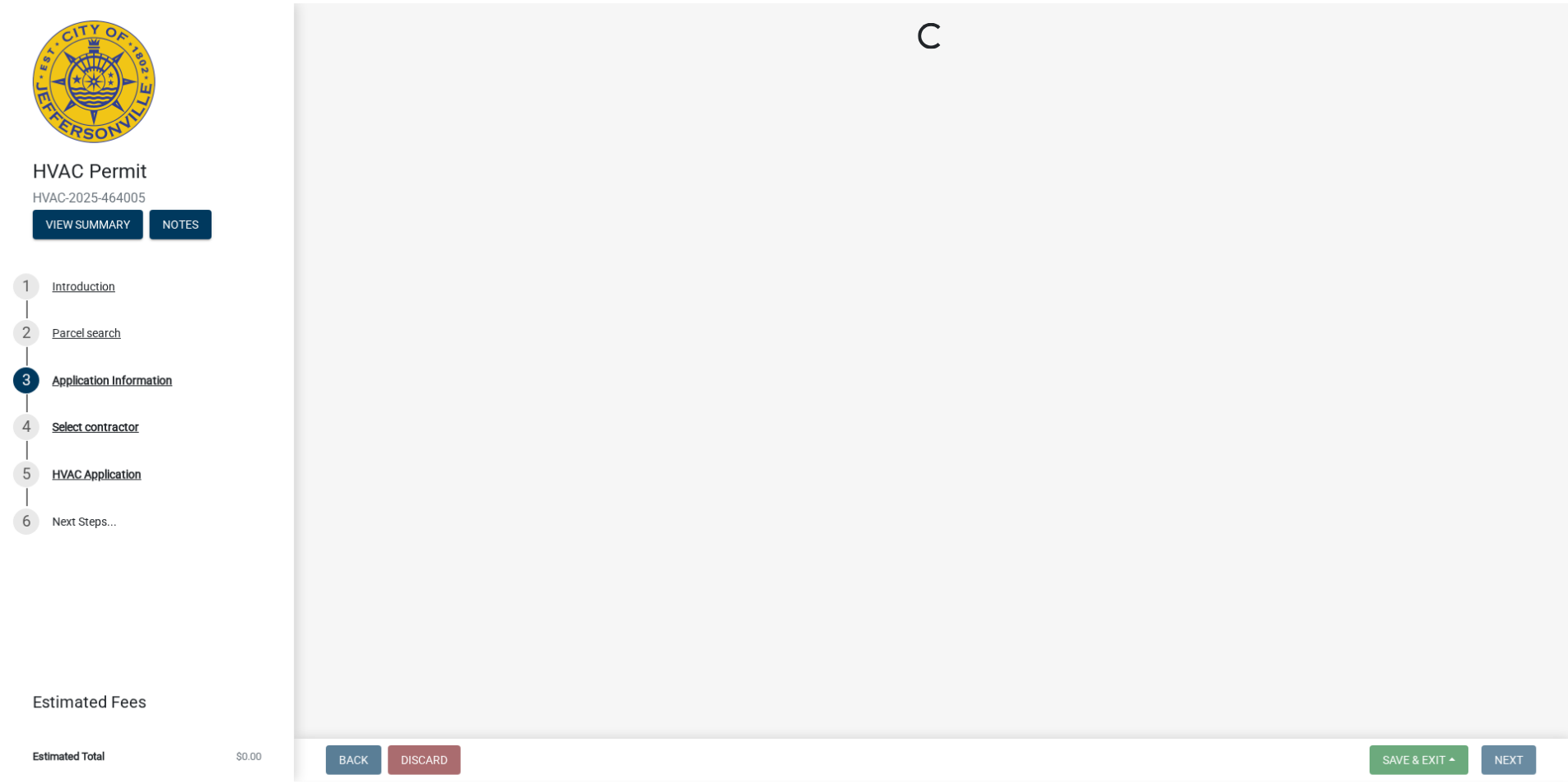
scroll to position [0, 0]
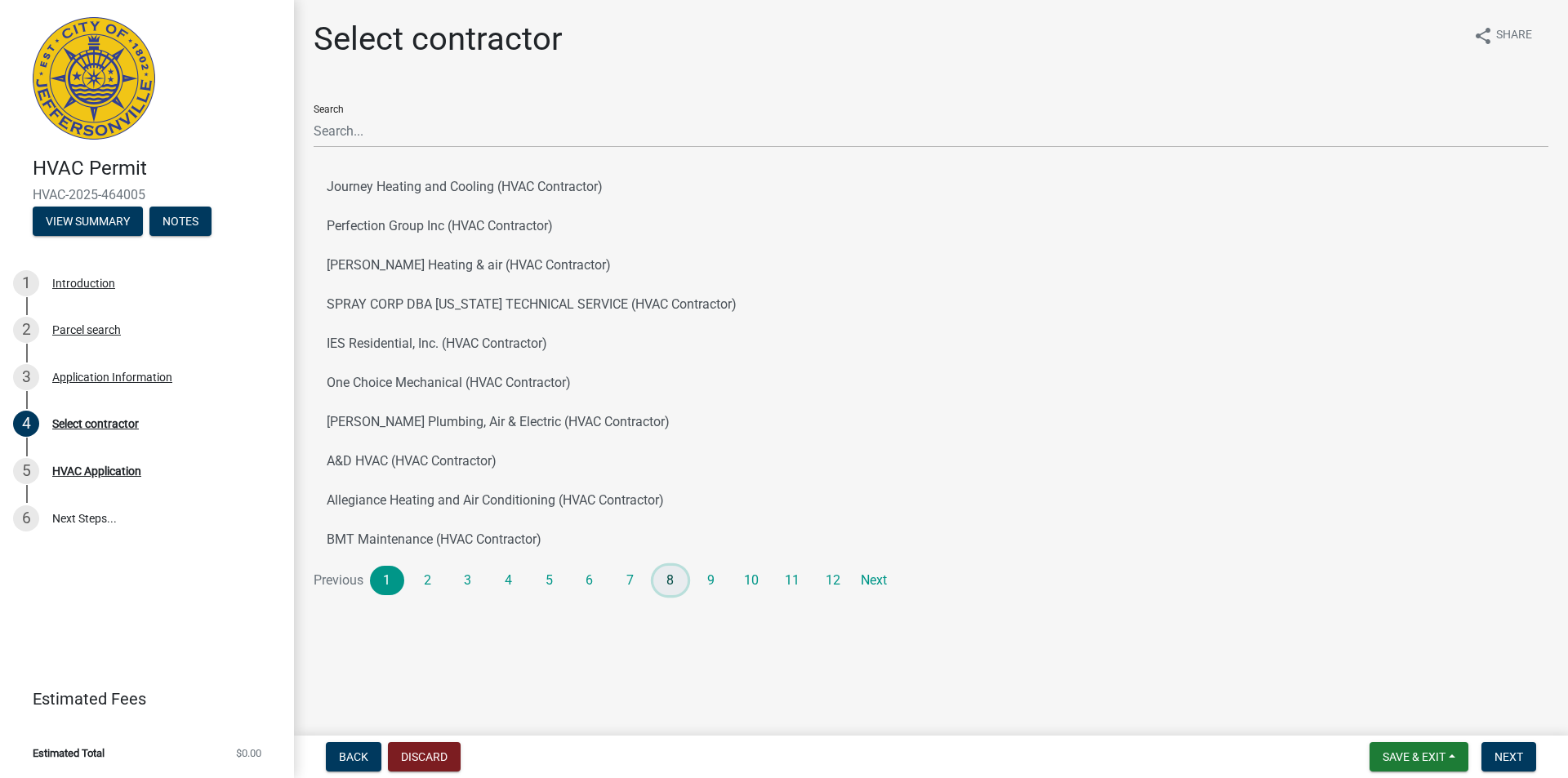
click at [665, 584] on link "8" at bounding box center [670, 581] width 34 height 29
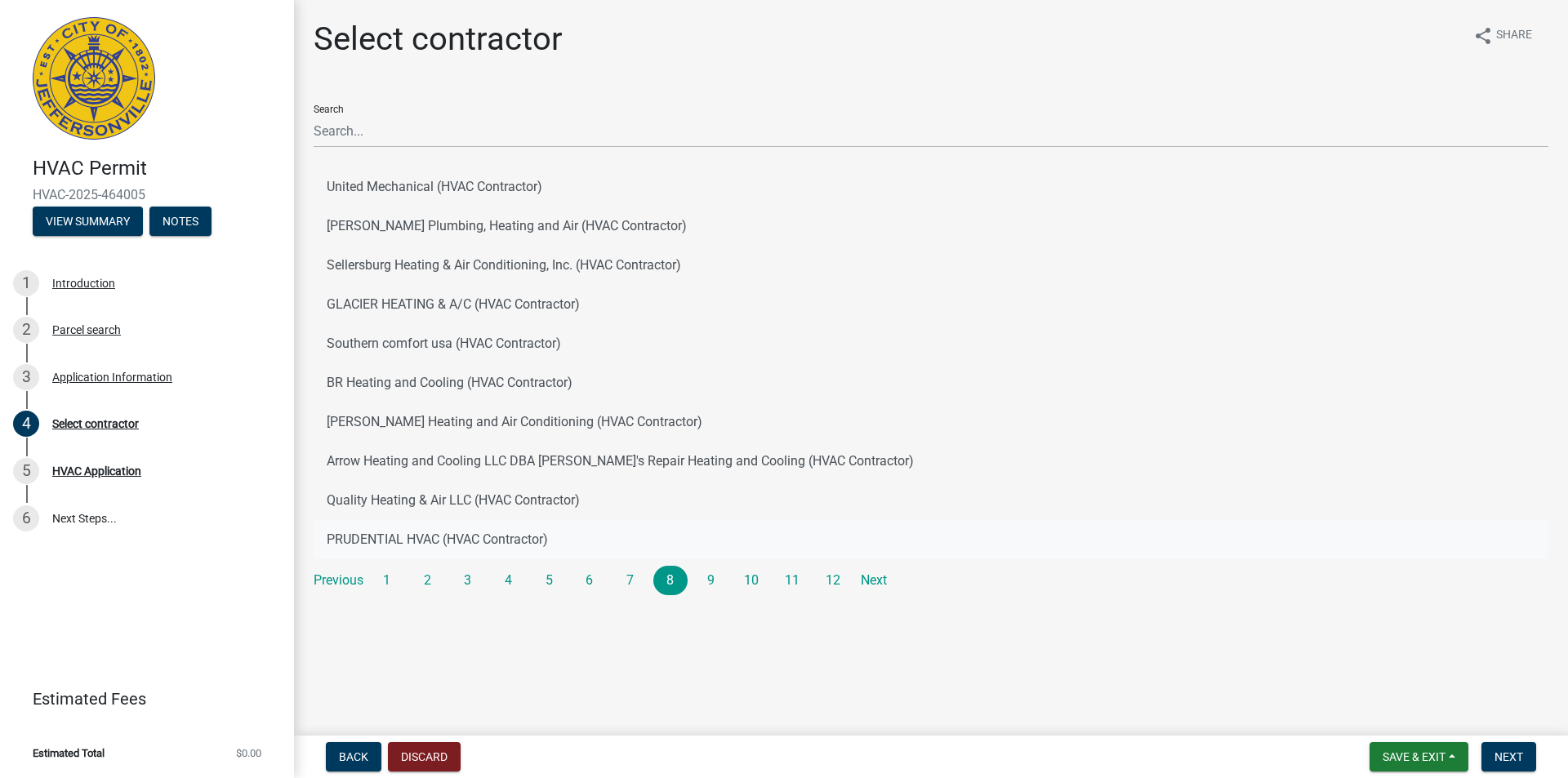
click at [441, 531] on button "PRUDENTIAL HVAC (HVAC Contractor)" at bounding box center [931, 539] width 1235 height 40
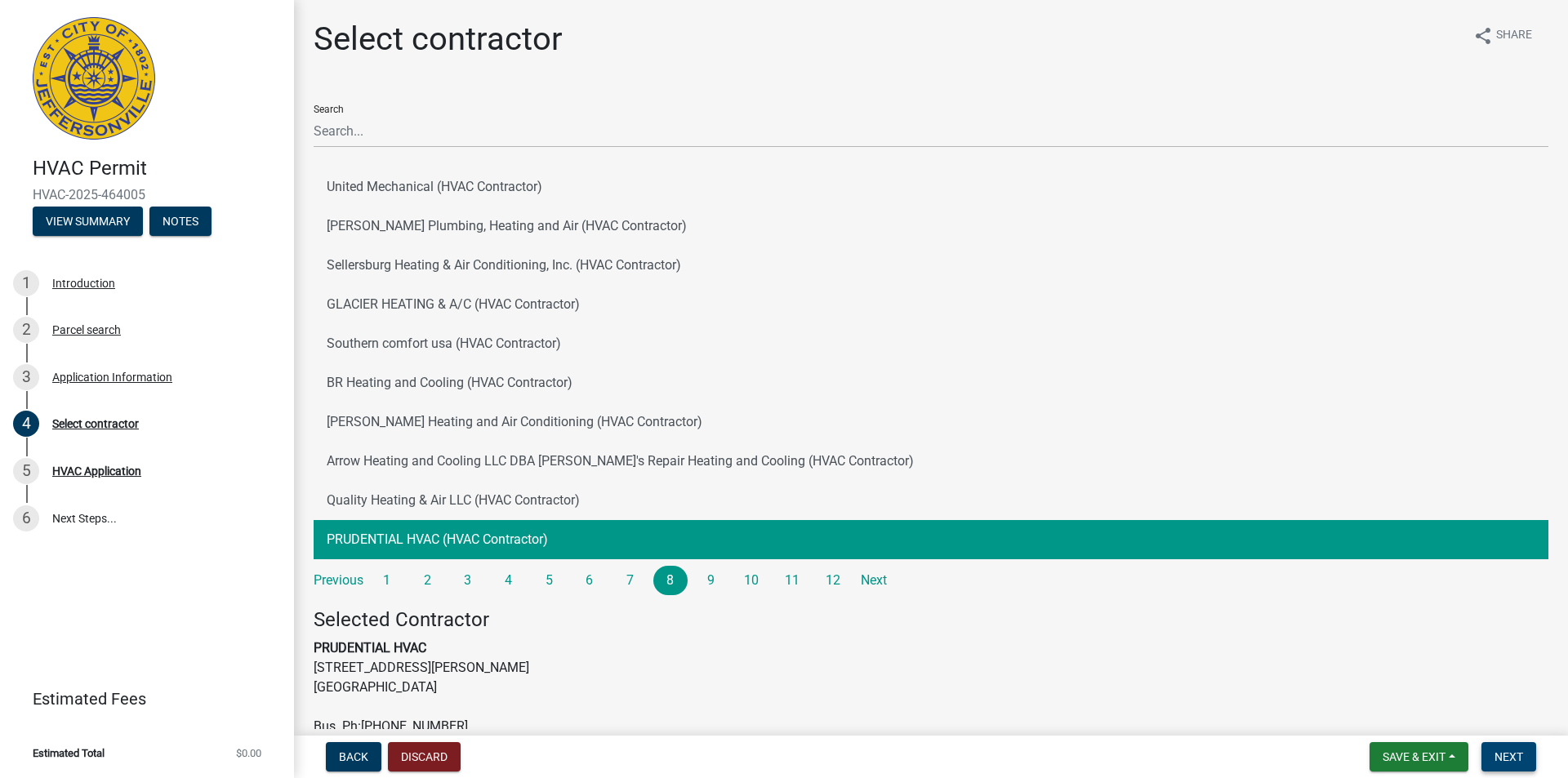
click at [1513, 763] on span "Next" at bounding box center [1509, 757] width 29 height 14
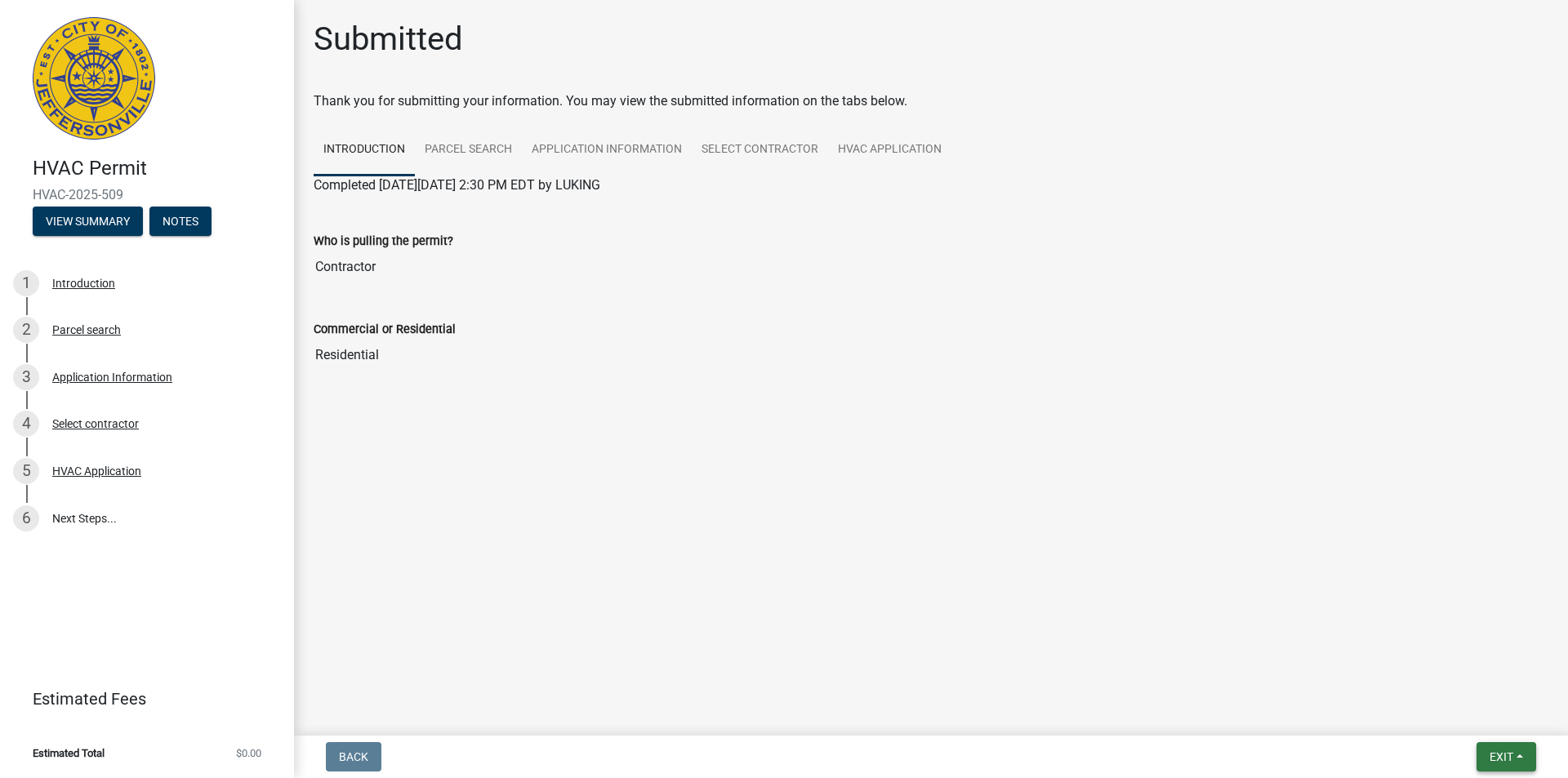
click at [1497, 753] on span "Exit" at bounding box center [1501, 757] width 23 height 14
drag, startPoint x: 1455, startPoint y: 712, endPoint x: 979, endPoint y: 776, distance: 480.3
click at [1455, 713] on button "Save & Exit" at bounding box center [1470, 714] width 131 height 40
